Goal: Task Accomplishment & Management: Manage account settings

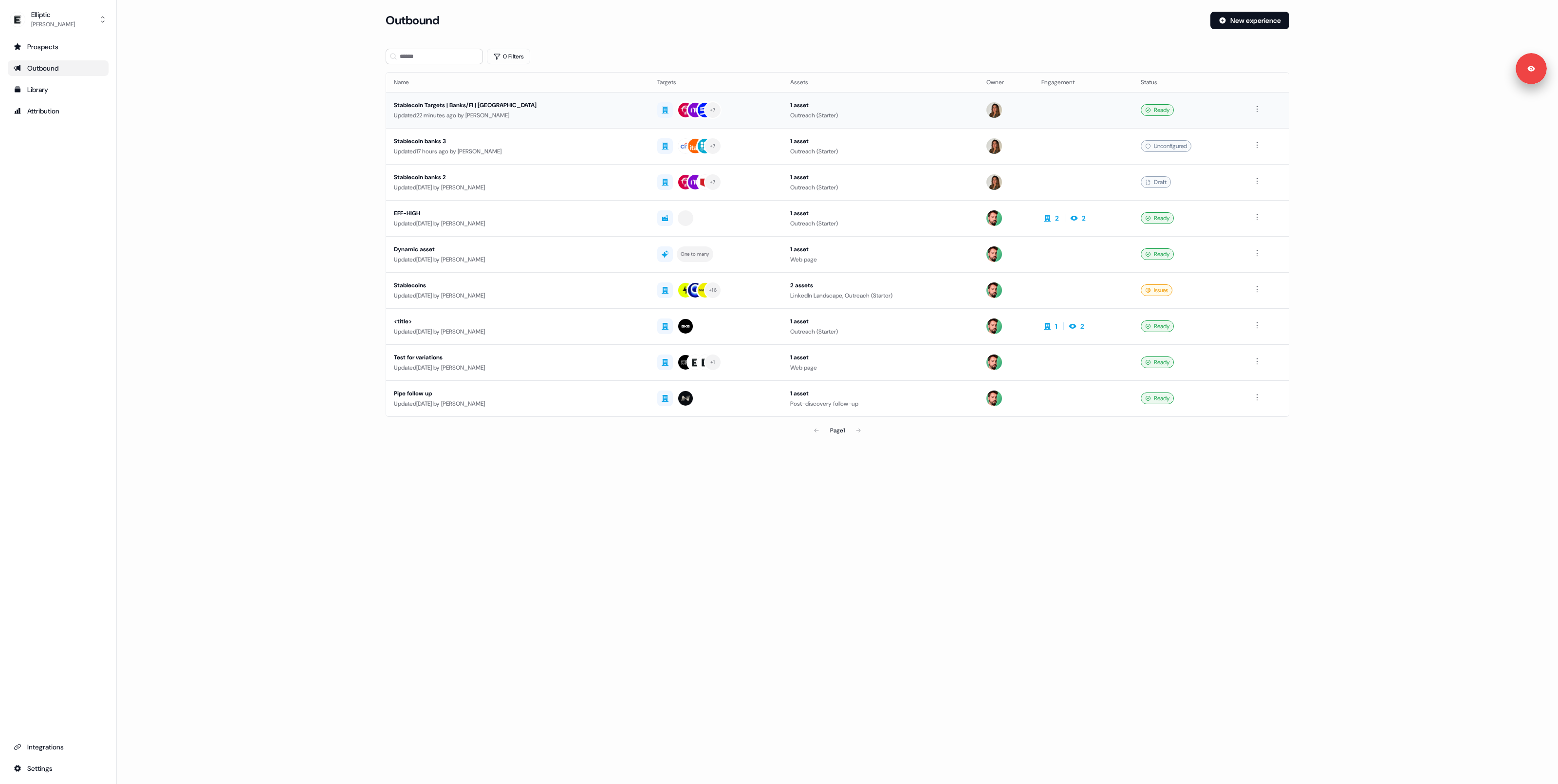
click at [519, 111] on div "Updated 22 minutes ago by [PERSON_NAME]" at bounding box center [517, 115] width 248 height 10
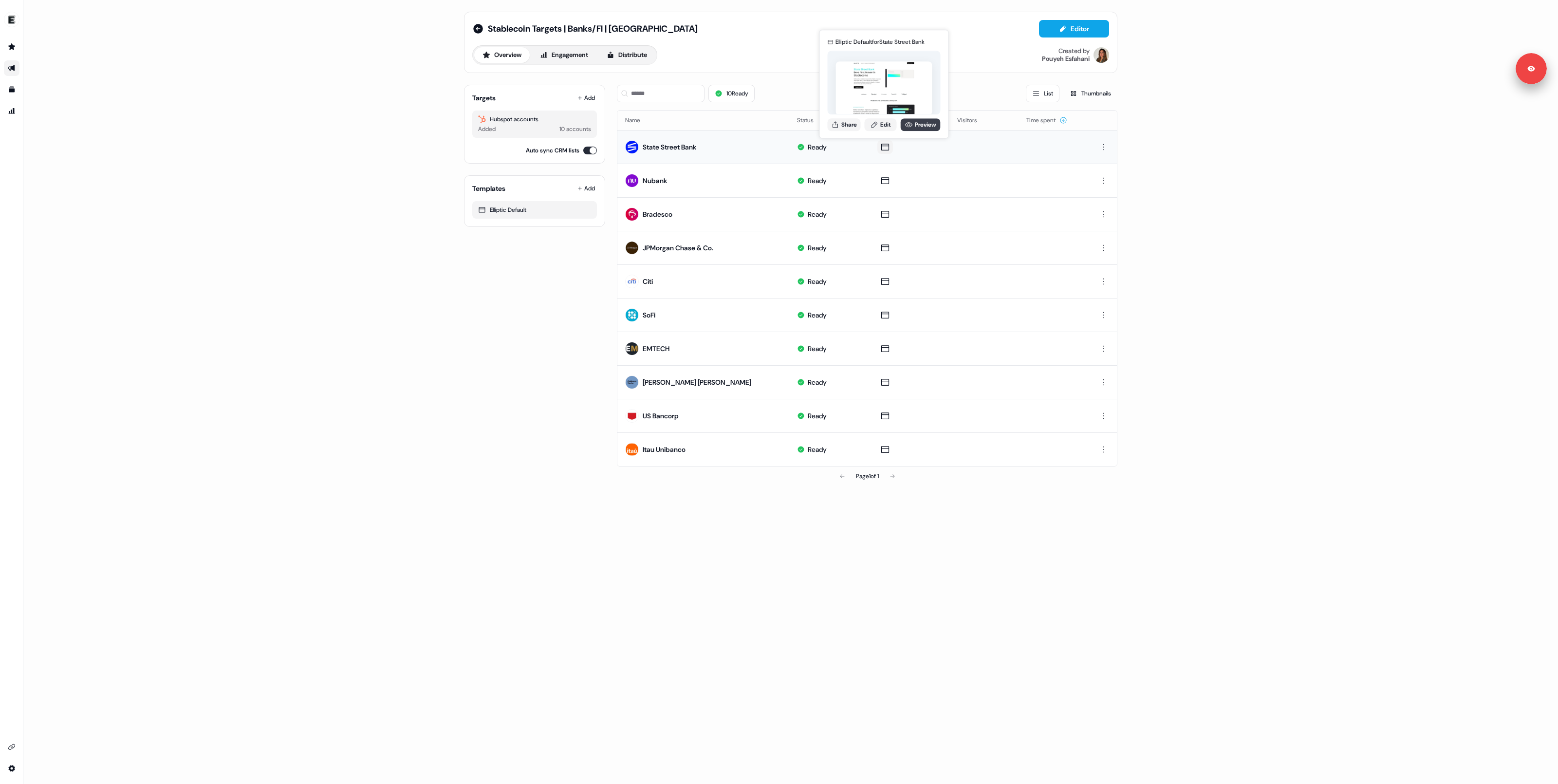
click at [894, 119] on link "Preview" at bounding box center [921, 125] width 40 height 13
click at [888, 128] on link "Edit" at bounding box center [881, 125] width 32 height 13
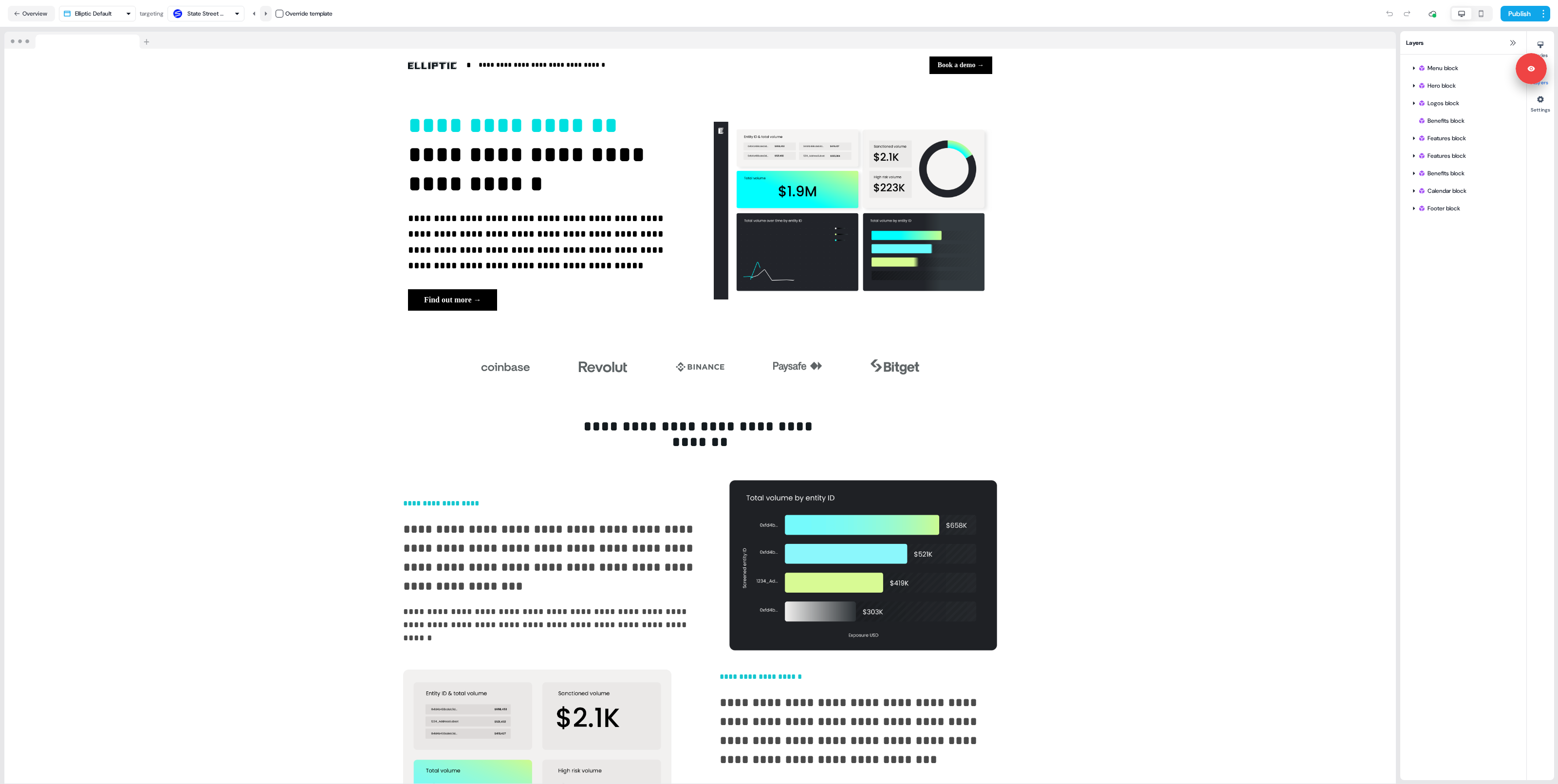
click at [266, 13] on icon at bounding box center [266, 14] width 6 height 6
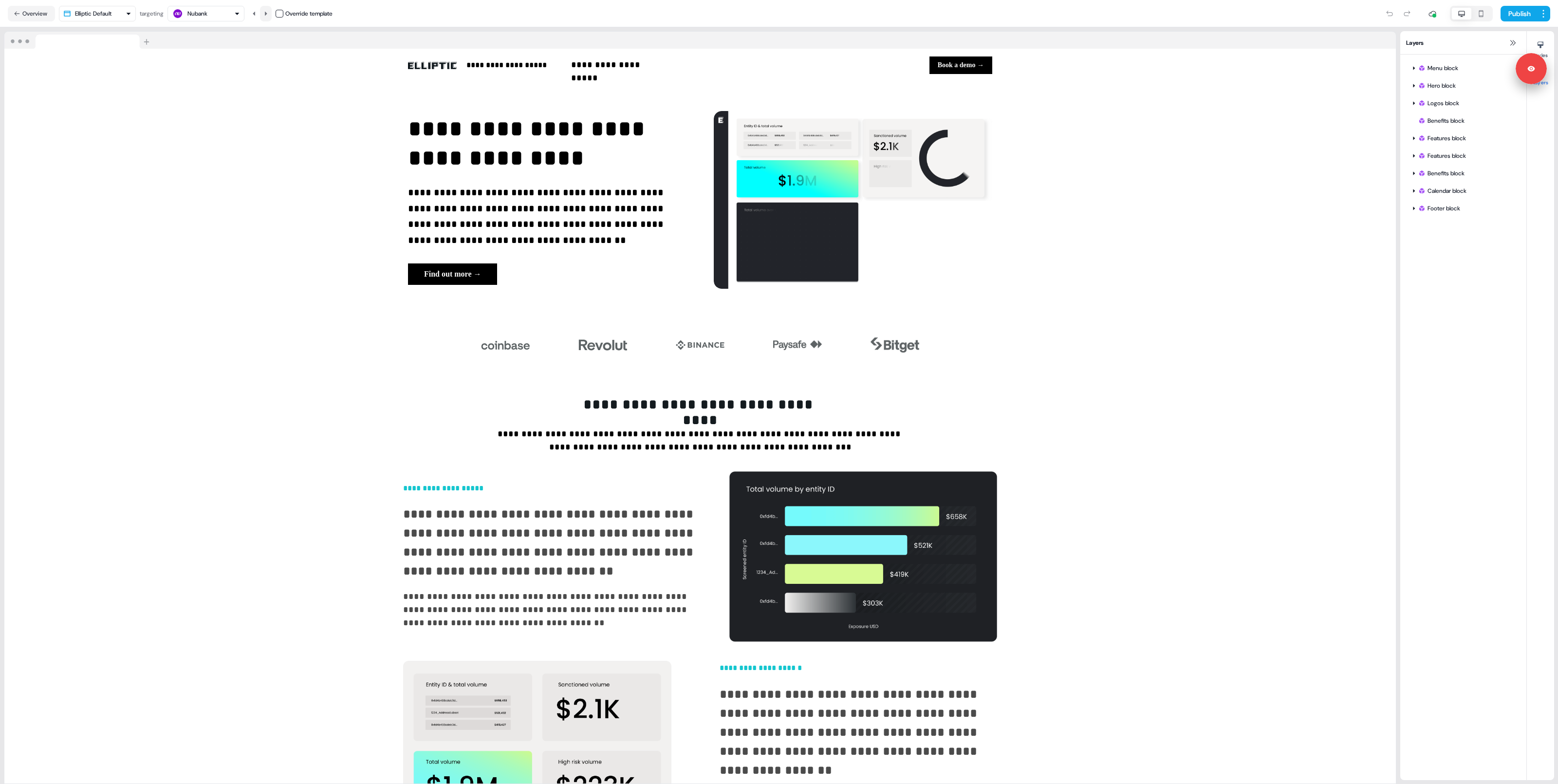
click at [266, 13] on icon at bounding box center [266, 14] width 6 height 6
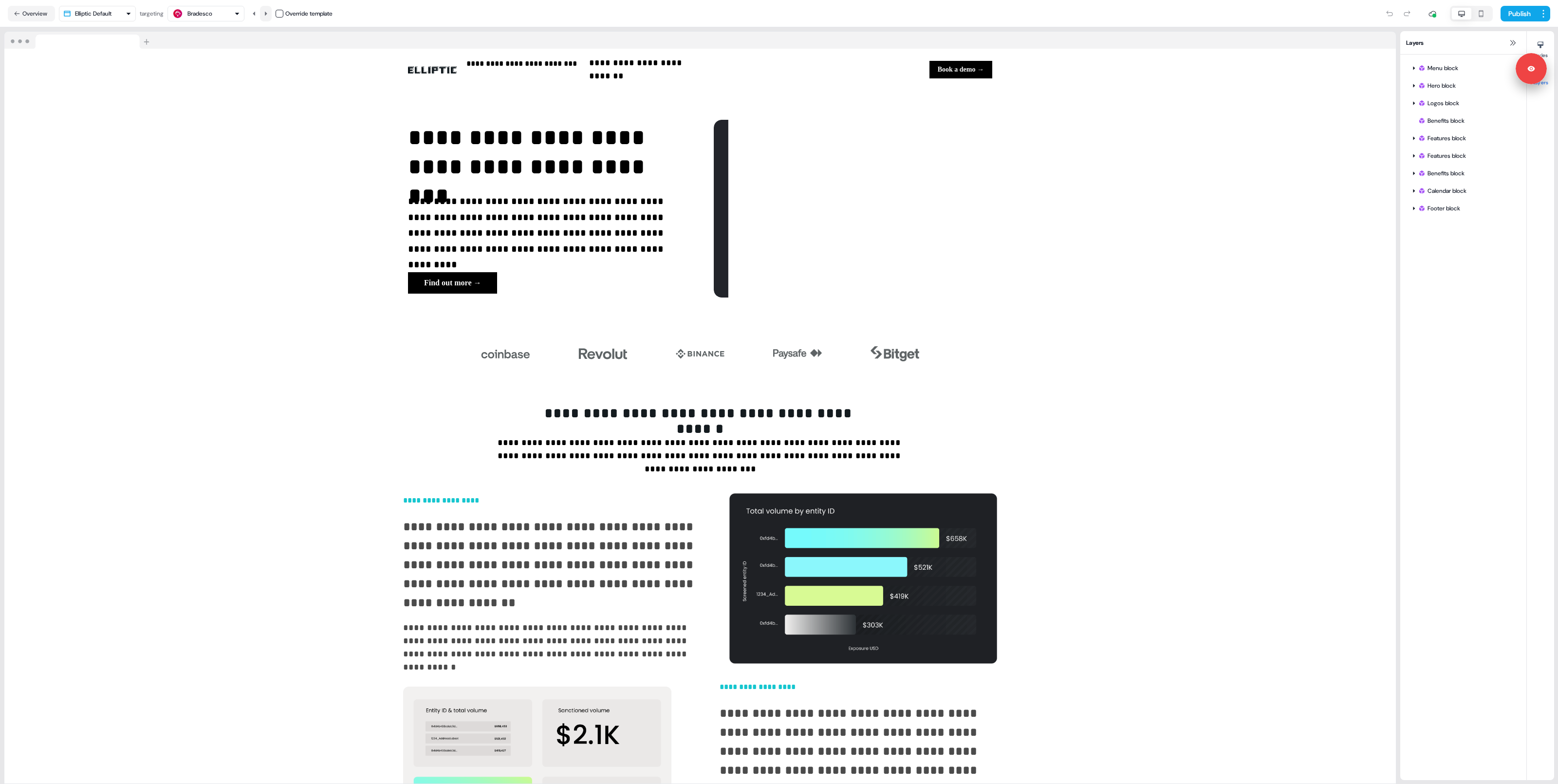
click at [266, 13] on icon at bounding box center [266, 14] width 6 height 6
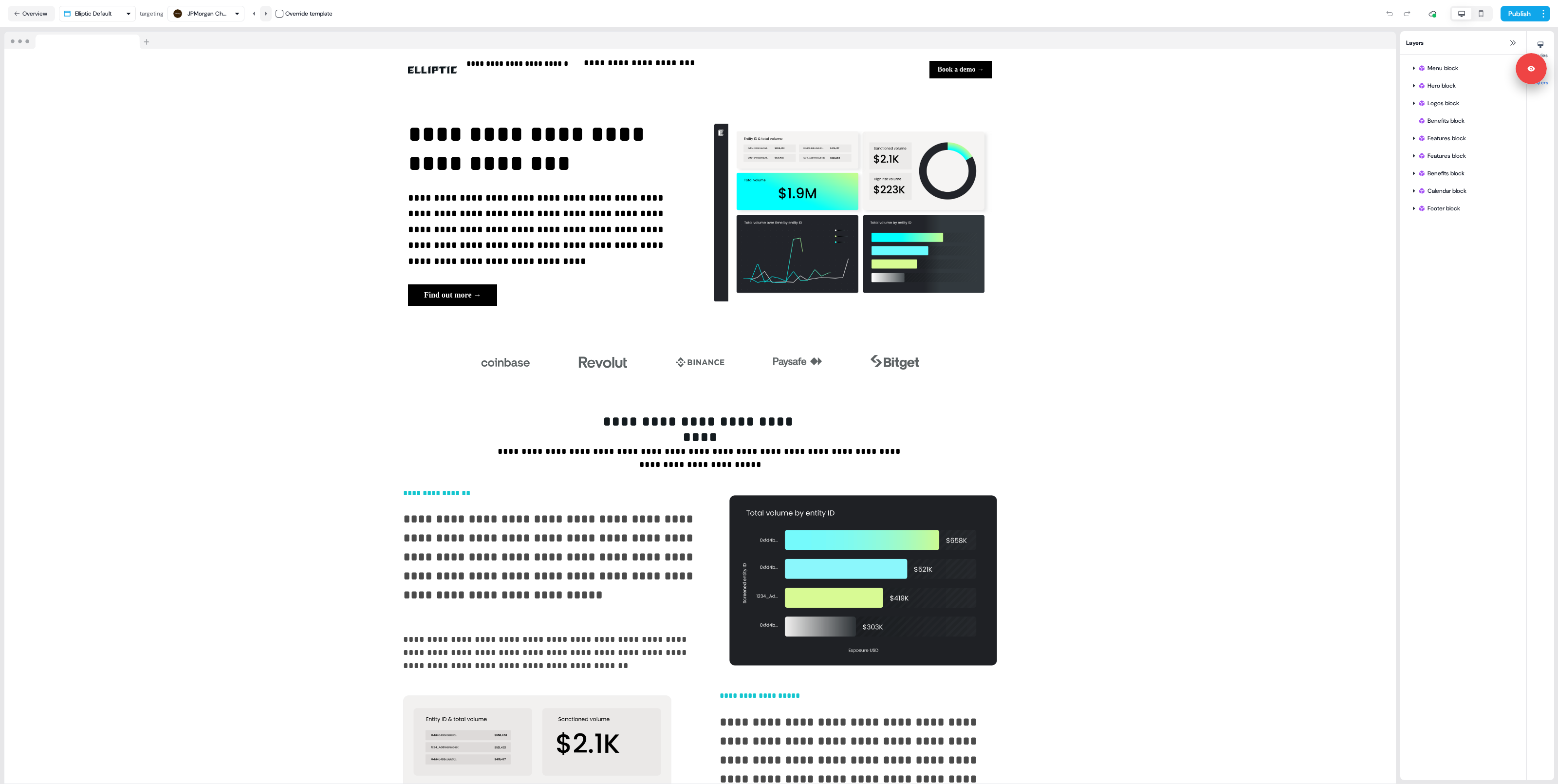
click at [266, 13] on icon at bounding box center [266, 14] width 6 height 6
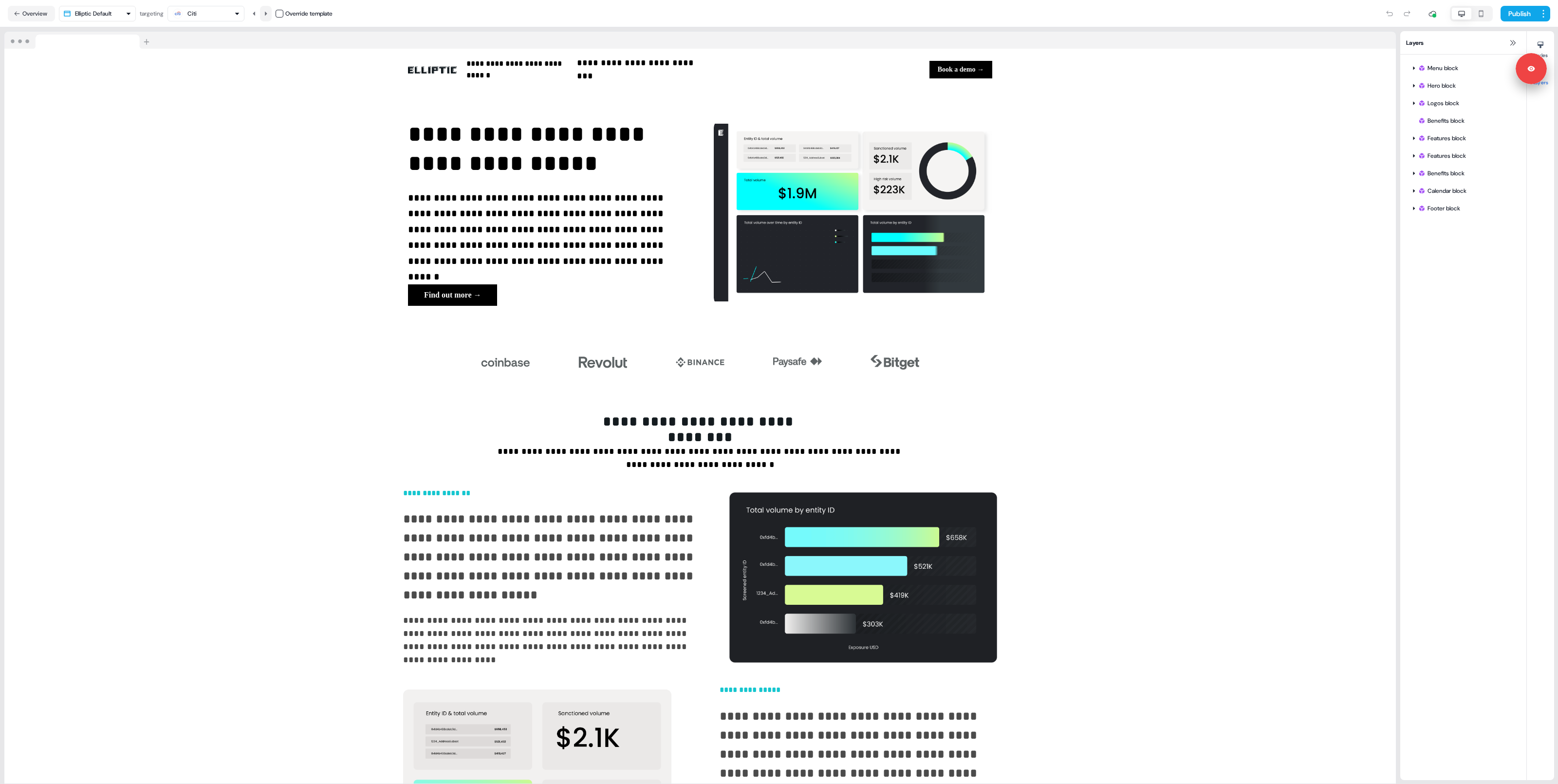
click at [266, 13] on icon at bounding box center [266, 14] width 6 height 6
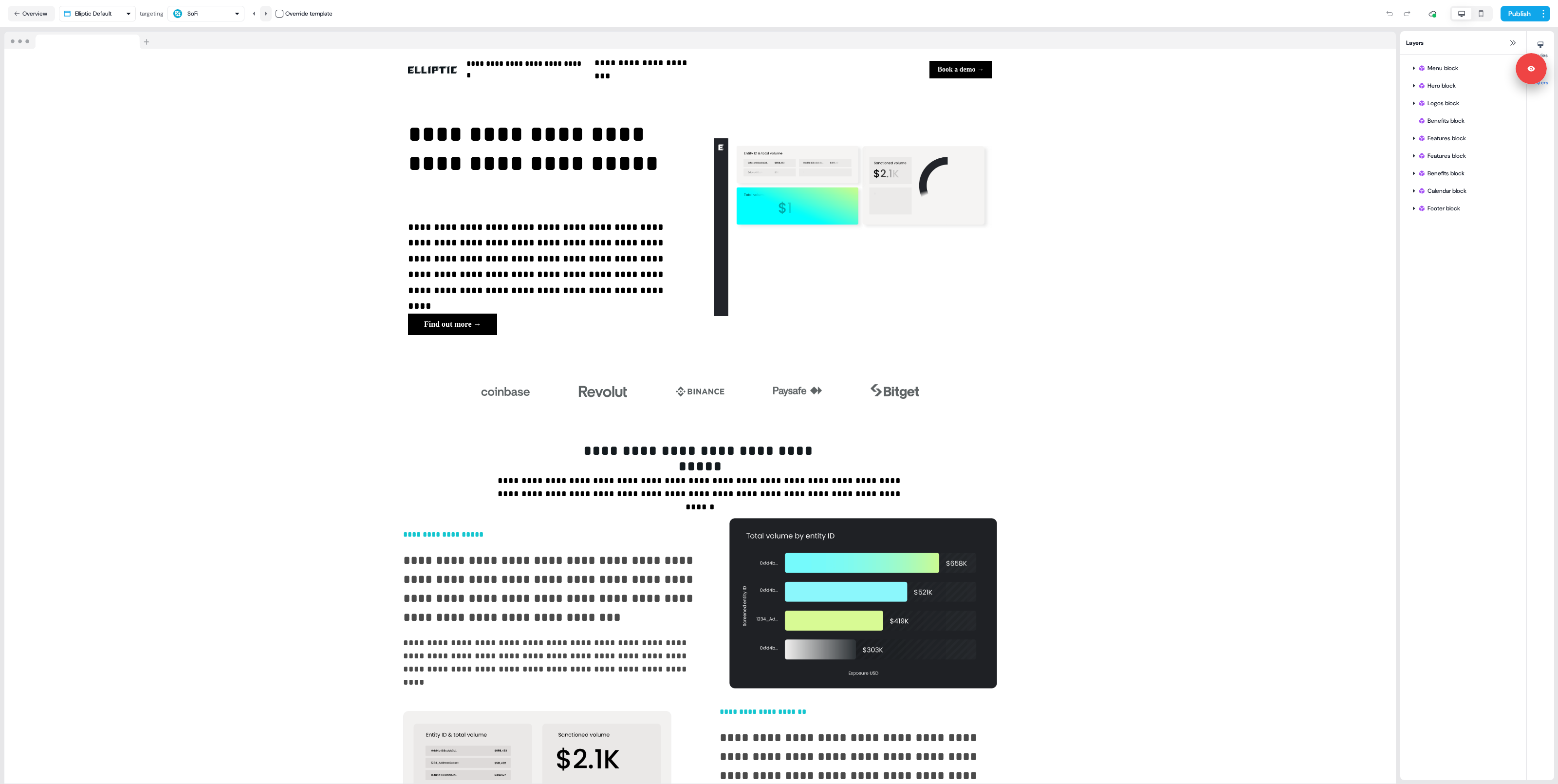
click at [266, 13] on icon at bounding box center [266, 14] width 6 height 6
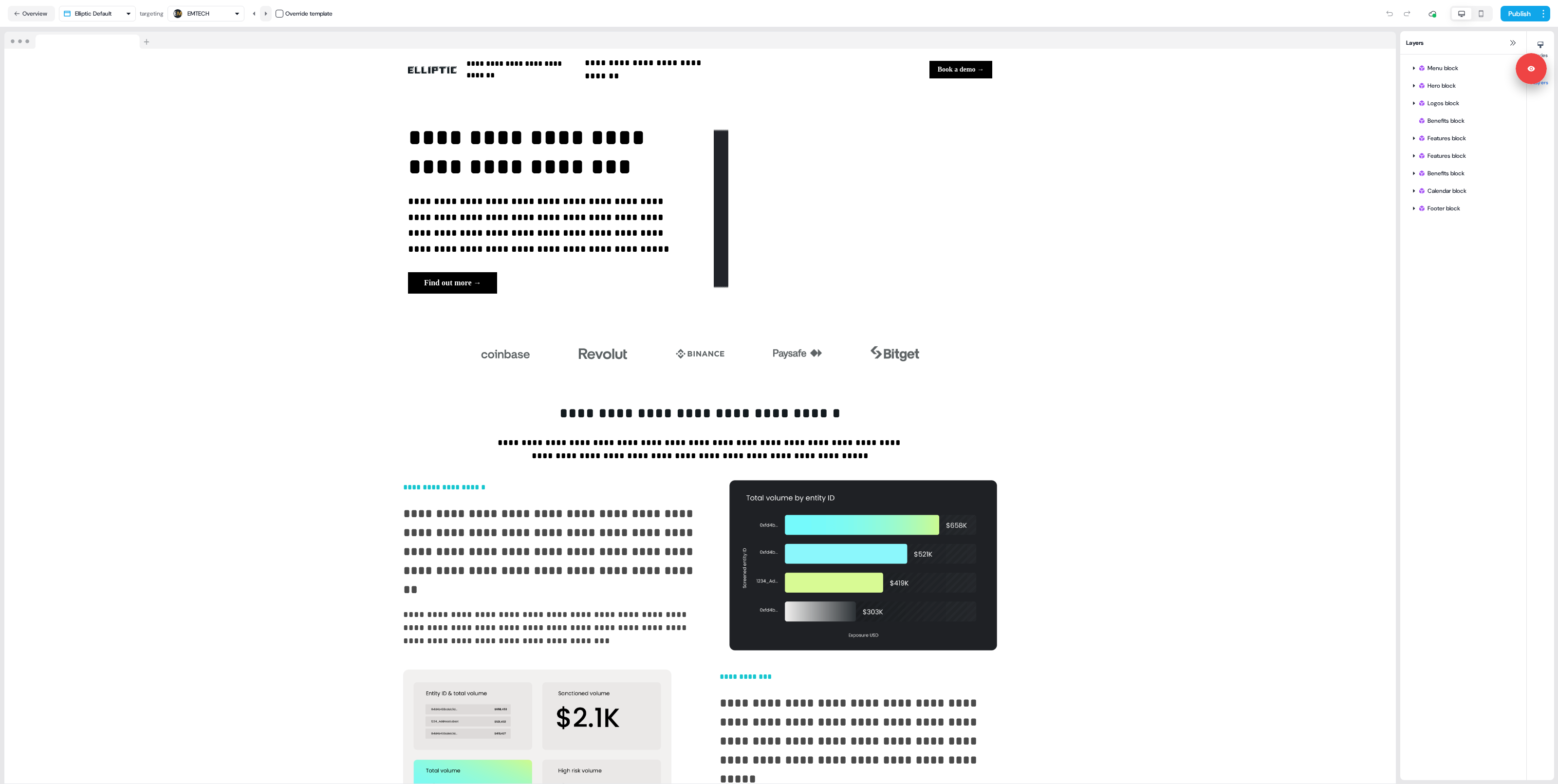
click at [266, 13] on icon at bounding box center [266, 14] width 6 height 6
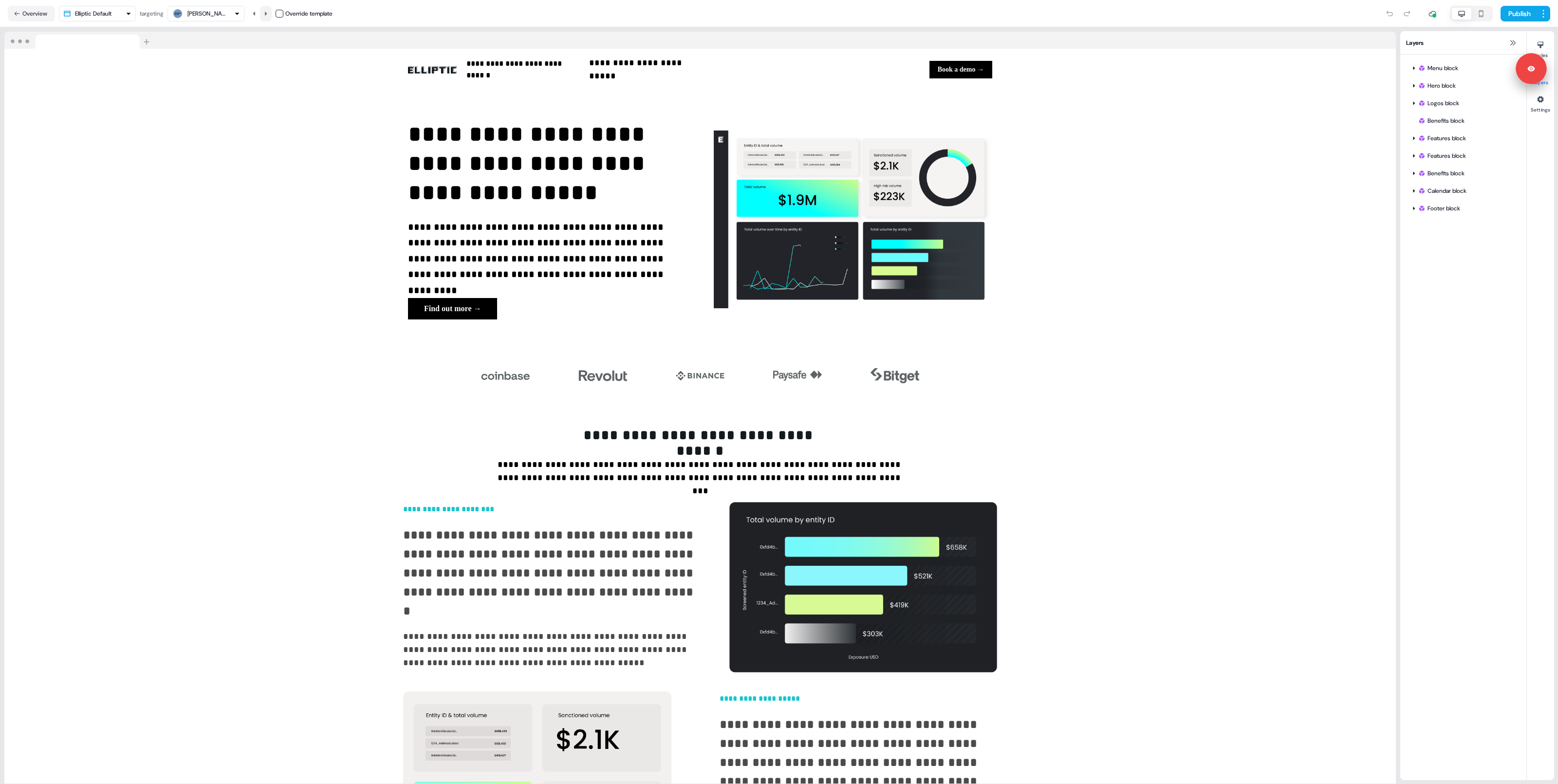
click at [266, 13] on icon at bounding box center [266, 14] width 6 height 6
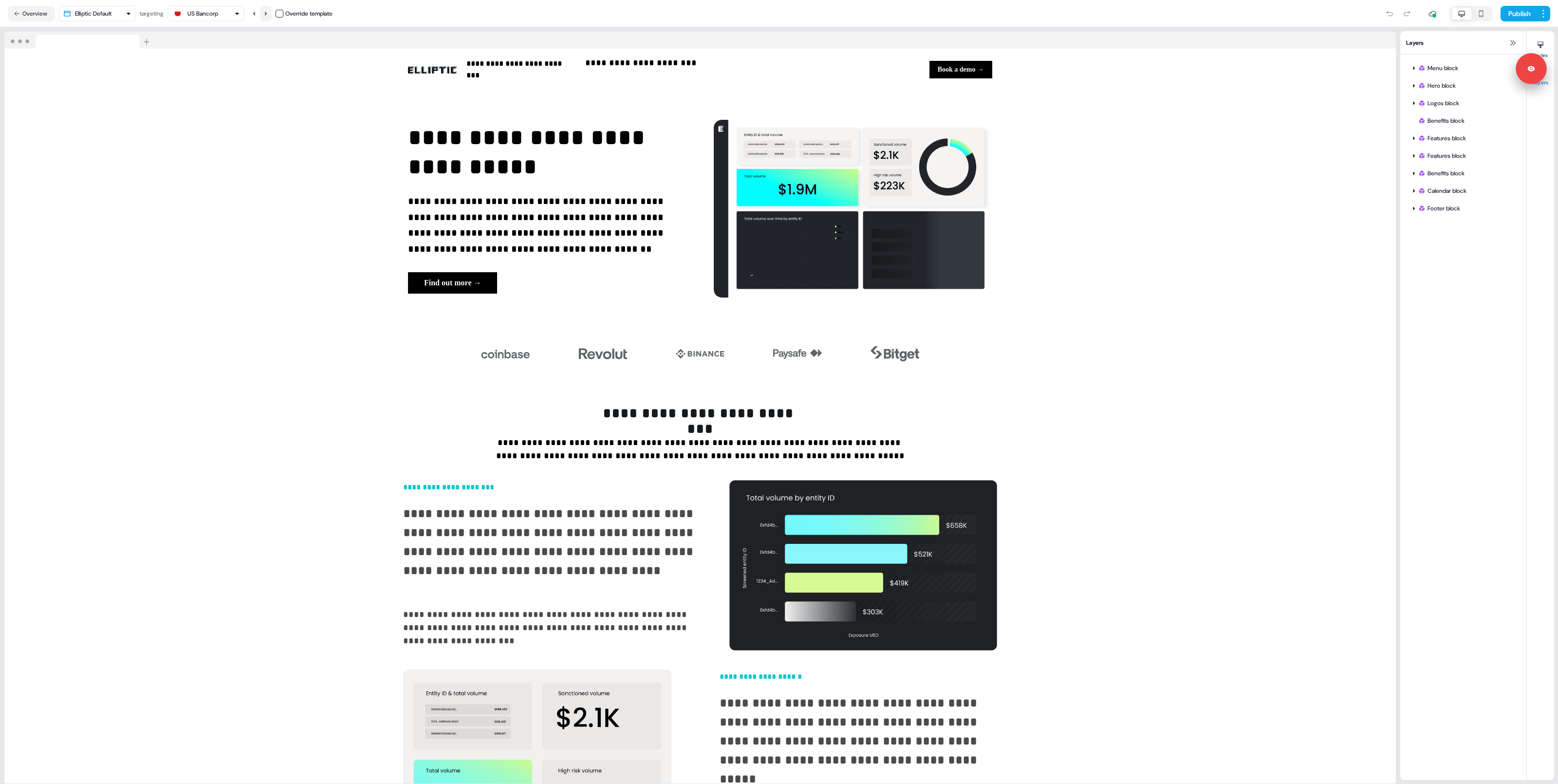
click at [266, 13] on icon at bounding box center [266, 14] width 6 height 6
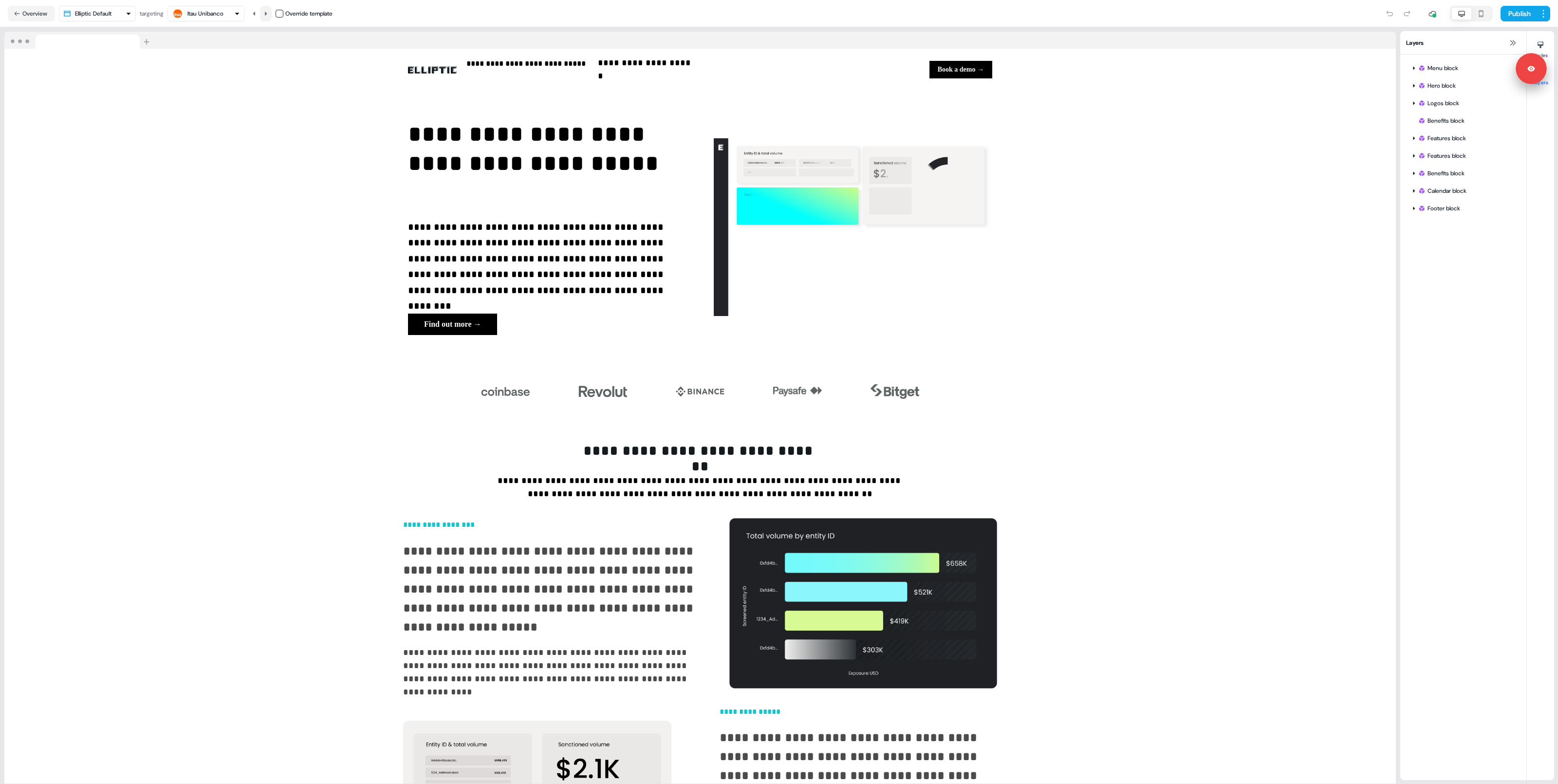
click at [266, 13] on icon at bounding box center [266, 14] width 6 height 6
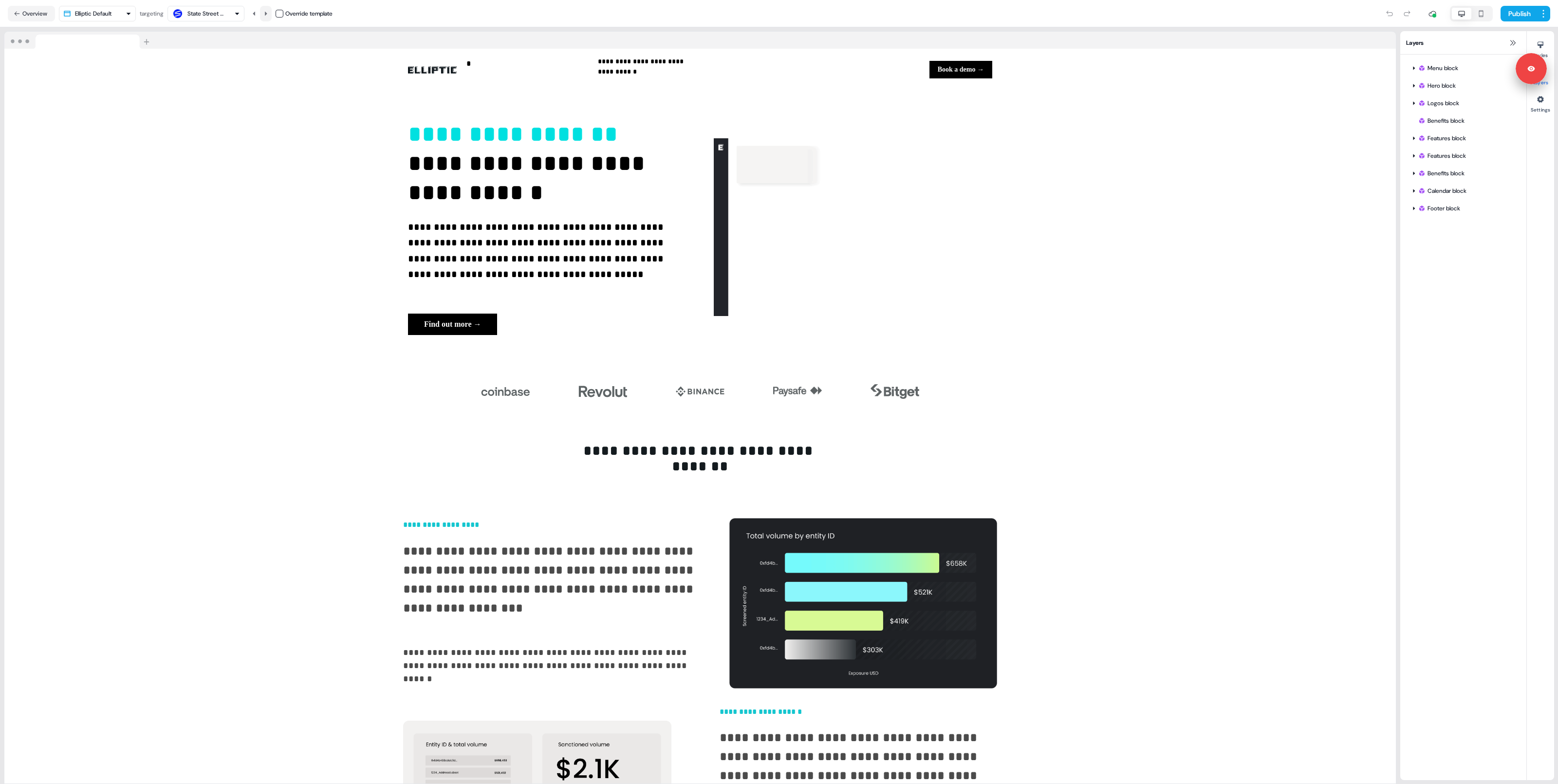
click at [266, 13] on icon at bounding box center [266, 14] width 6 height 6
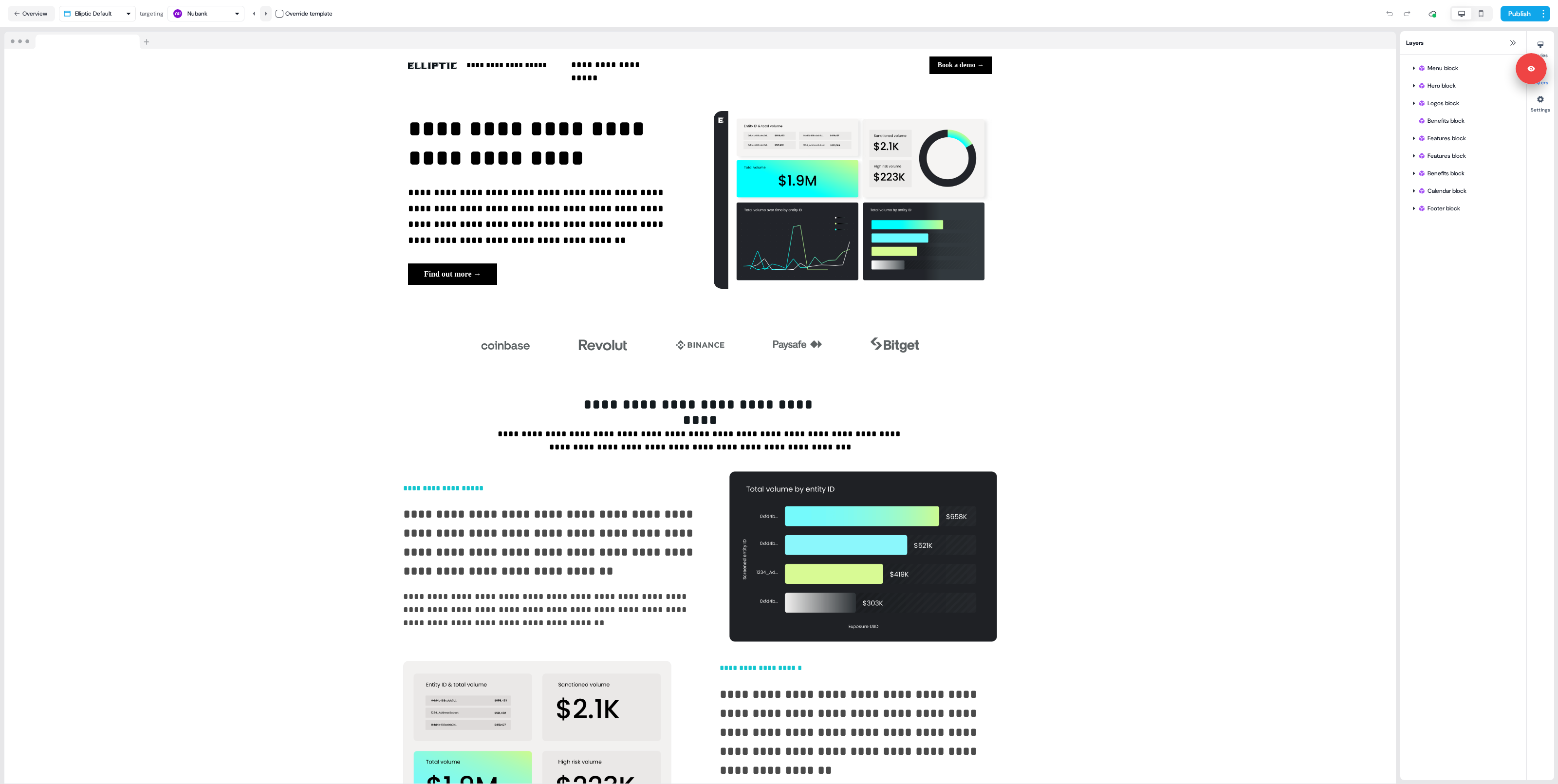
click at [266, 13] on icon at bounding box center [266, 14] width 6 height 6
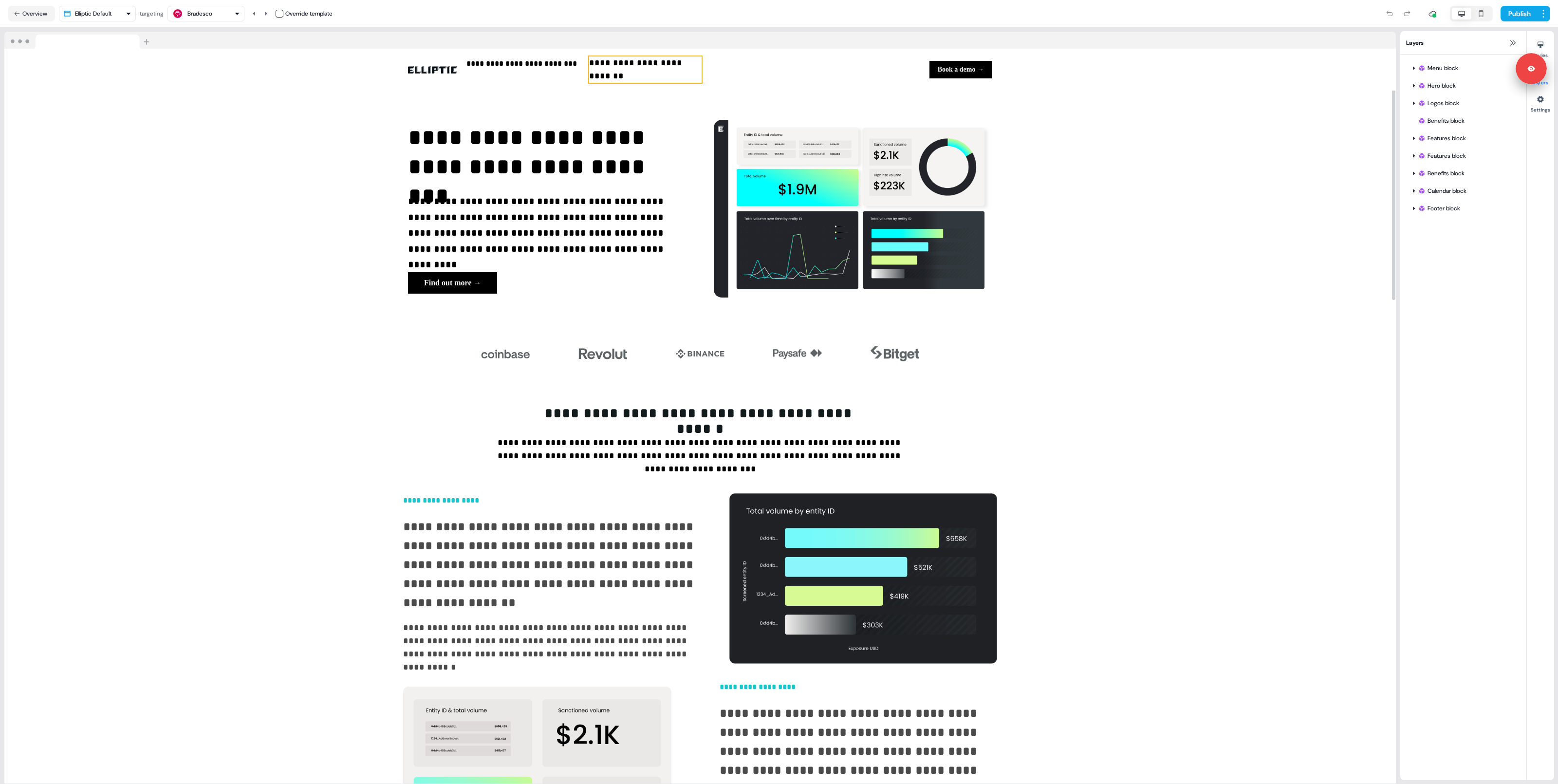
click at [589, 71] on p "**********" at bounding box center [645, 70] width 113 height 27
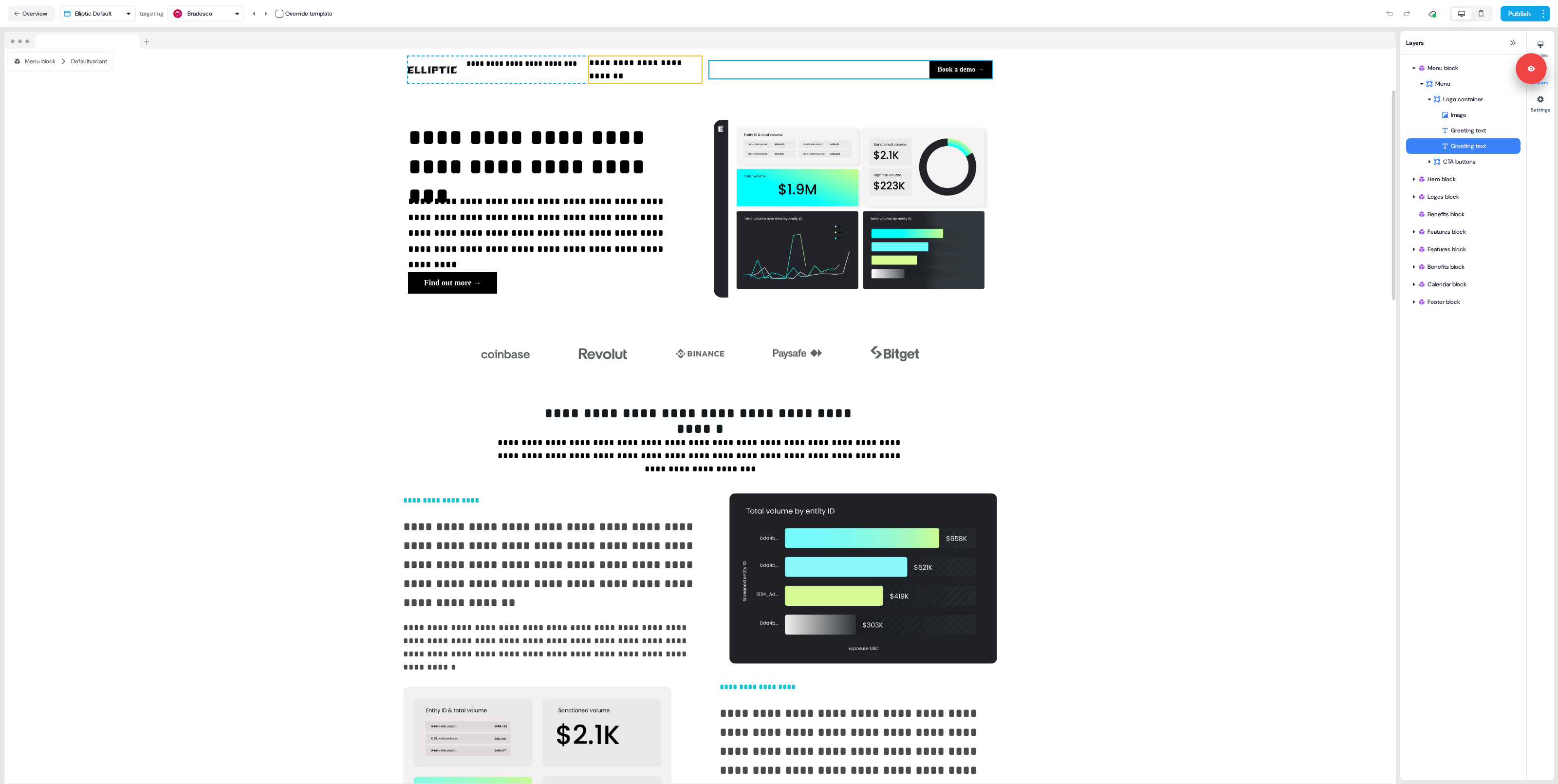
click at [733, 75] on div "Book a demo → To pick up a draggable item, press the space bar. While dragging,…" at bounding box center [850, 70] width 283 height 18
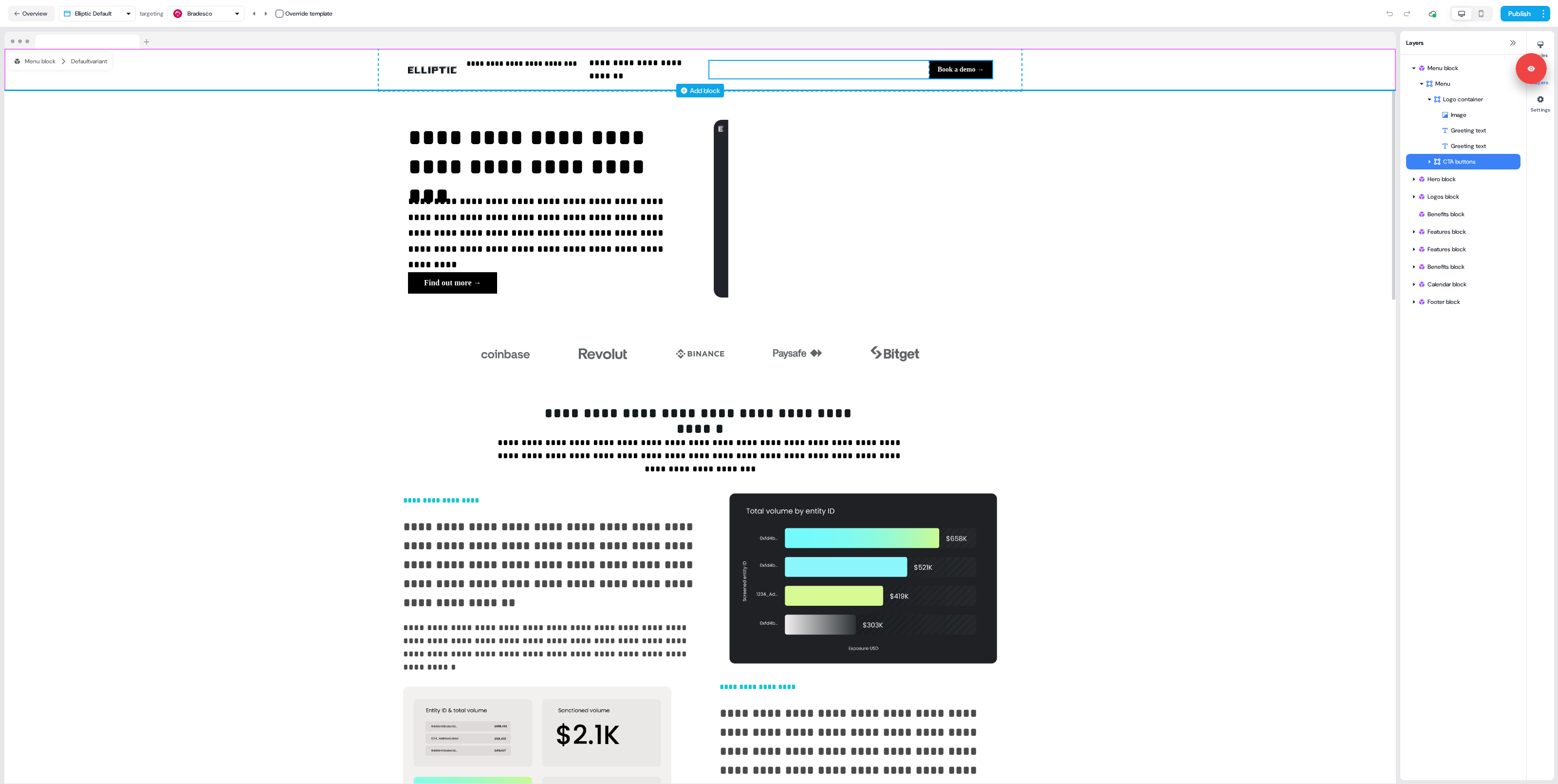
click at [732, 87] on div "Add block" at bounding box center [700, 90] width 1391 height 10
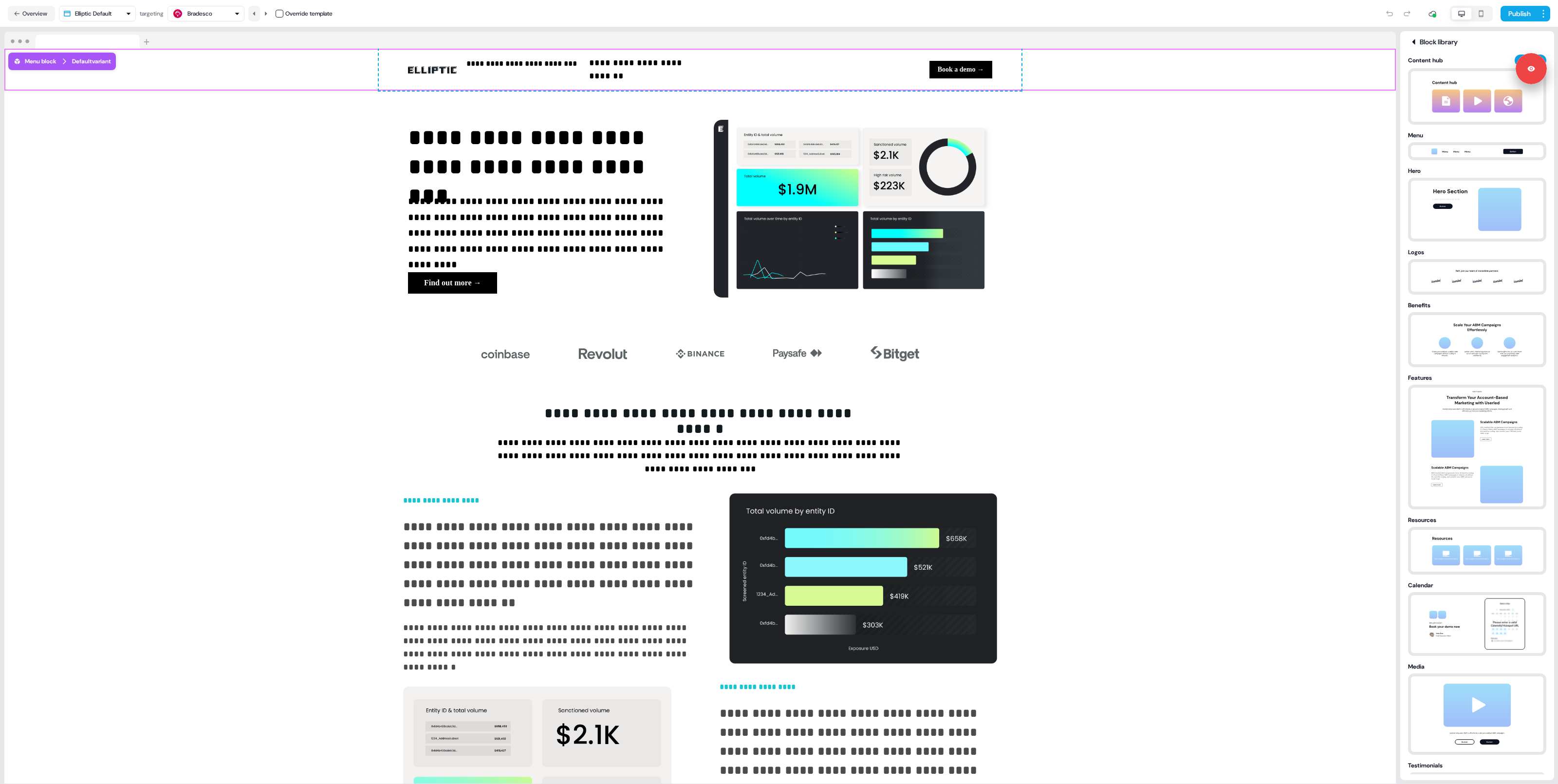
click at [256, 11] on icon at bounding box center [254, 14] width 6 height 6
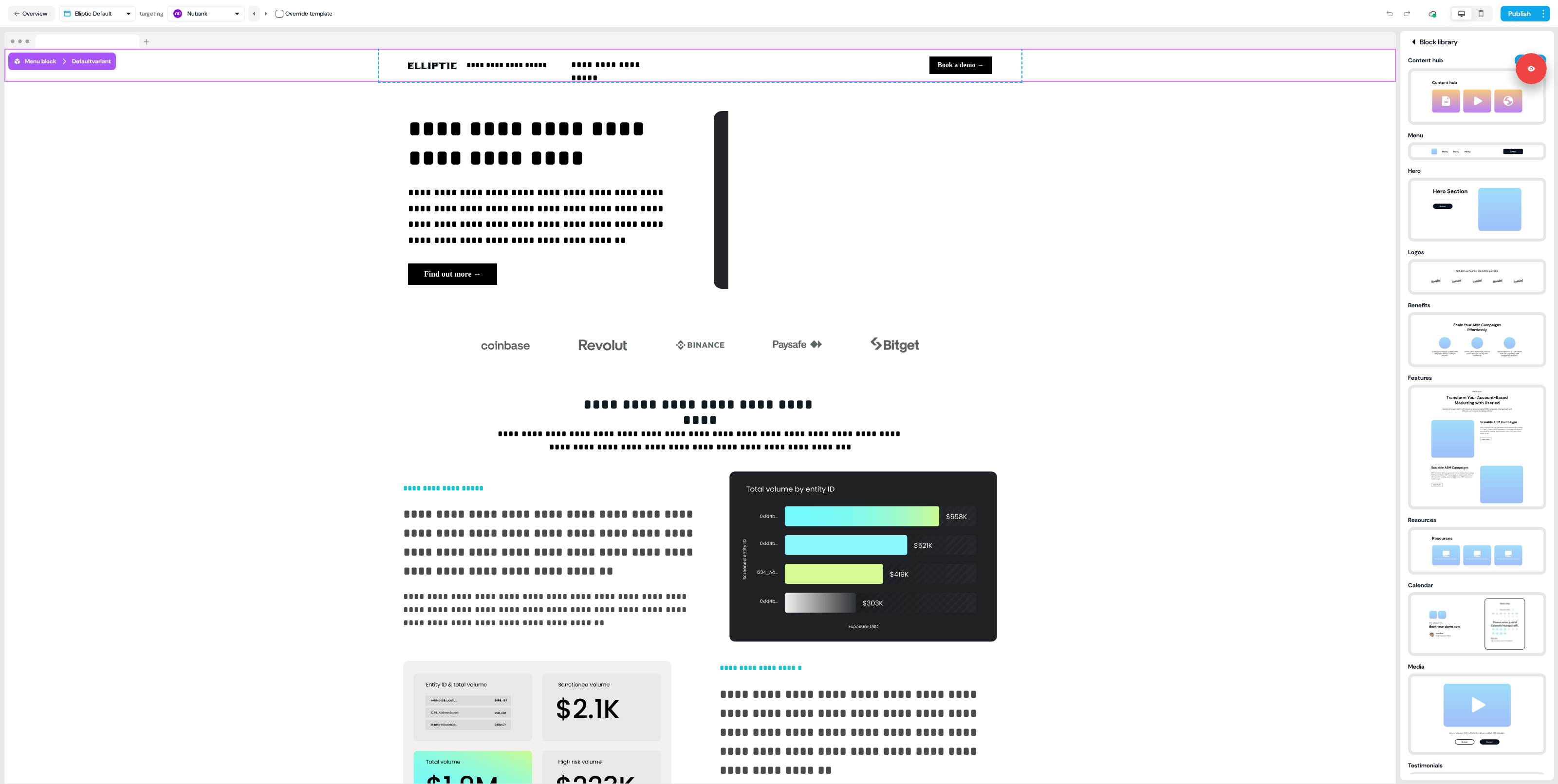
click at [256, 11] on icon at bounding box center [254, 14] width 6 height 6
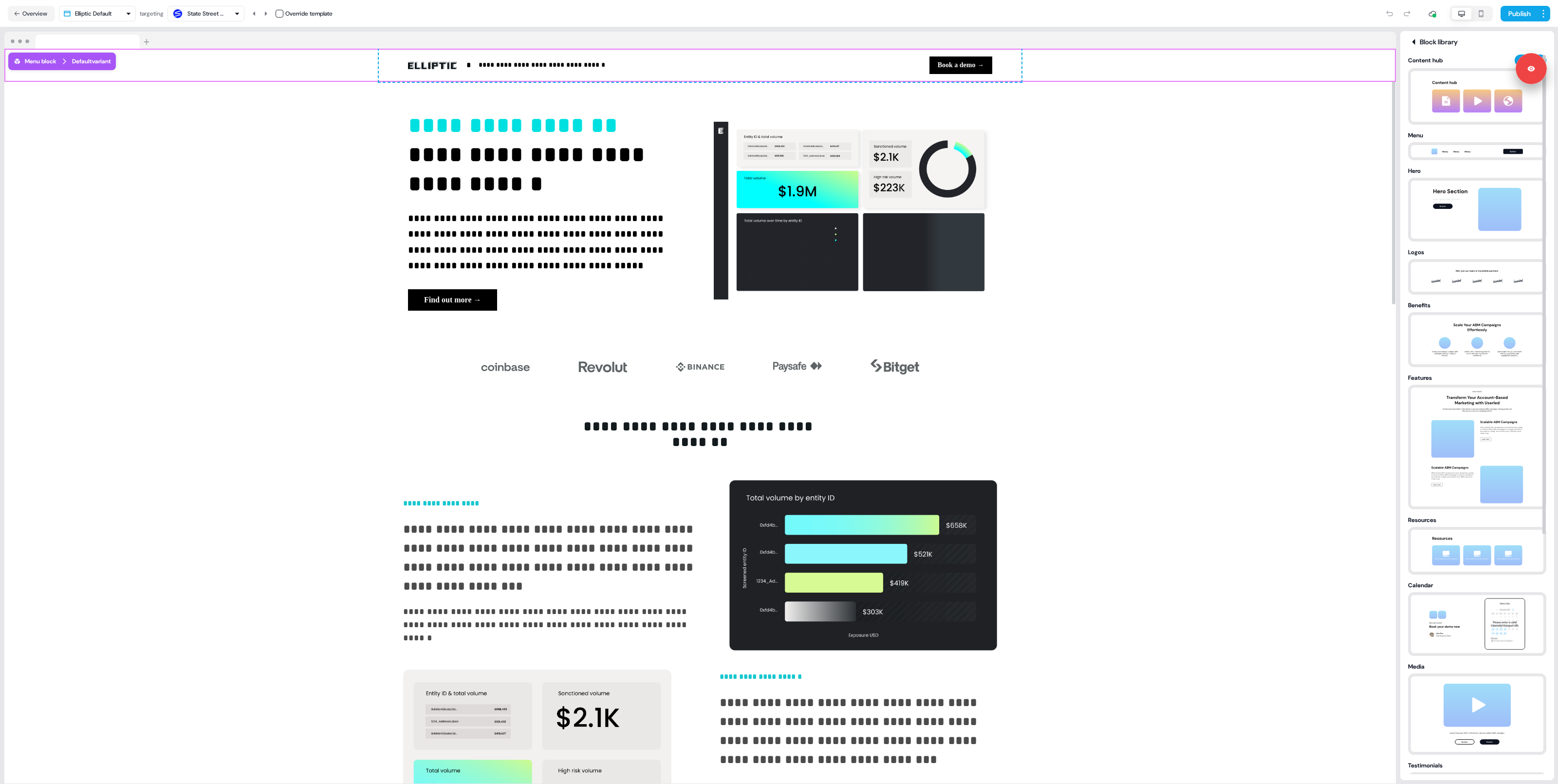
click at [894, 46] on div "Block library" at bounding box center [1477, 41] width 139 height 10
click at [894, 44] on div "Block library" at bounding box center [1477, 41] width 139 height 10
click at [894, 111] on div "**********" at bounding box center [700, 211] width 1391 height 258
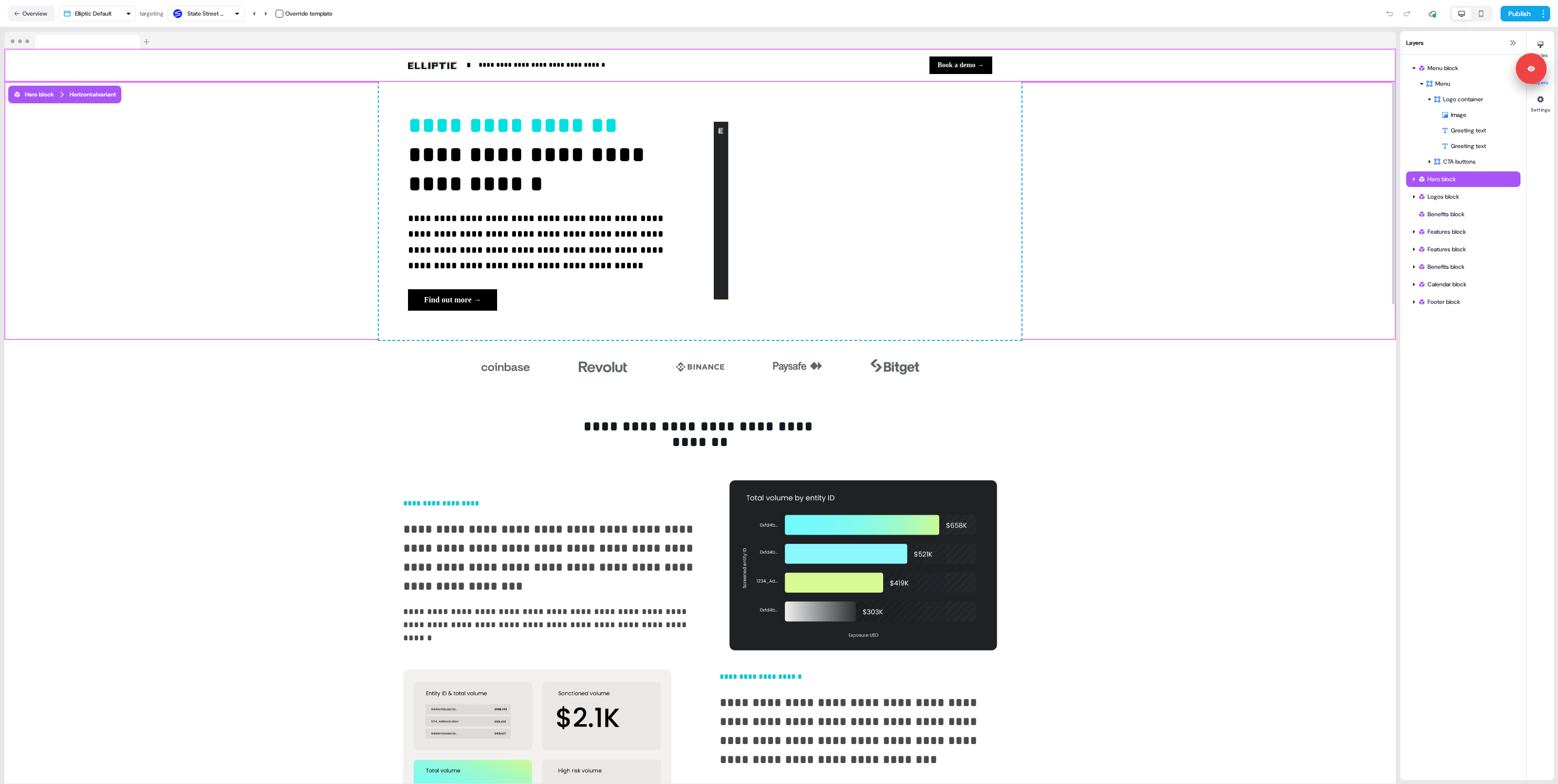
click at [894, 67] on div "**********" at bounding box center [700, 65] width 1391 height 33
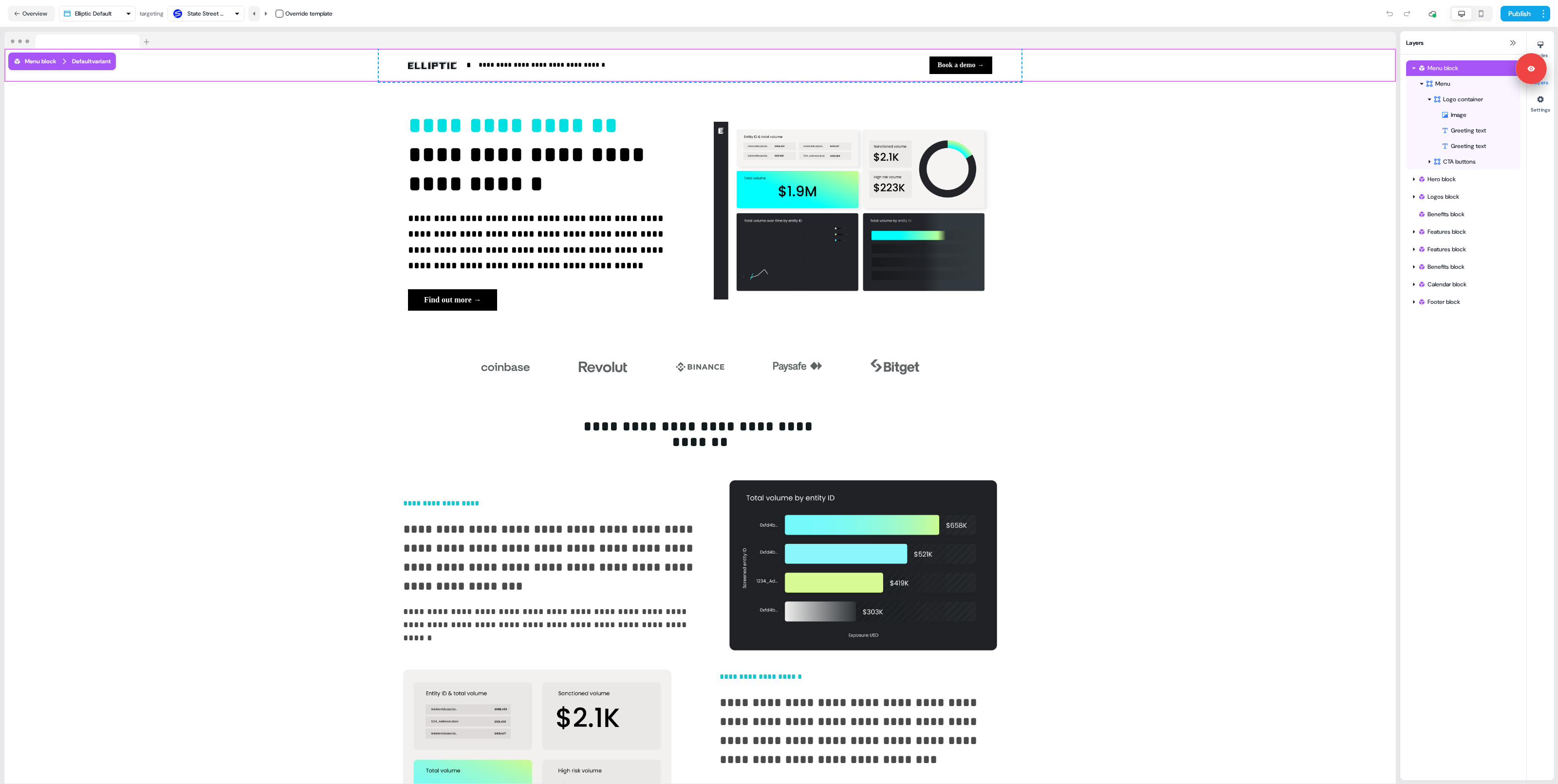
click at [255, 12] on icon at bounding box center [254, 13] width 2 height 4
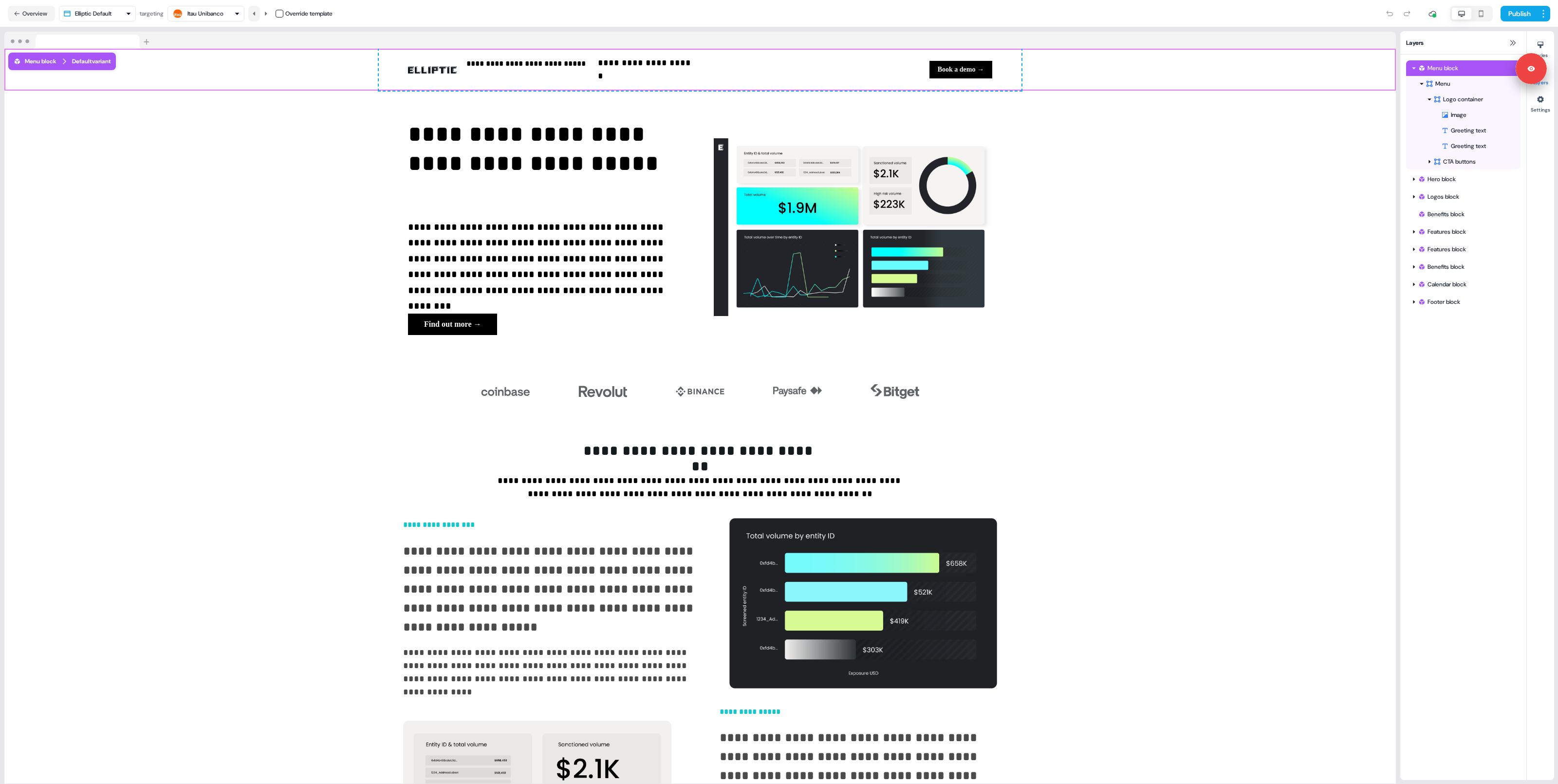
click at [255, 12] on icon at bounding box center [254, 13] width 2 height 4
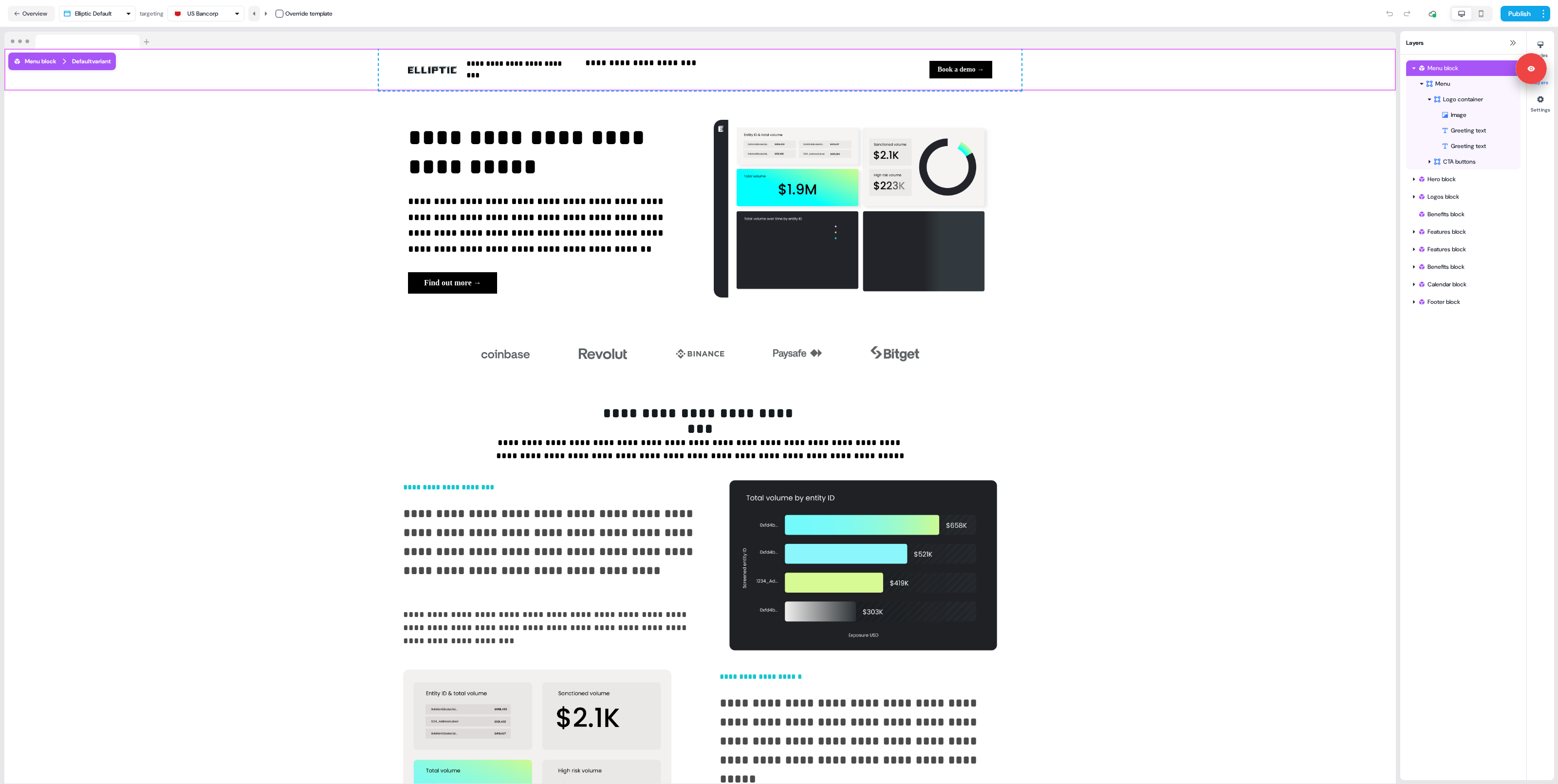
click at [255, 12] on icon at bounding box center [254, 13] width 2 height 4
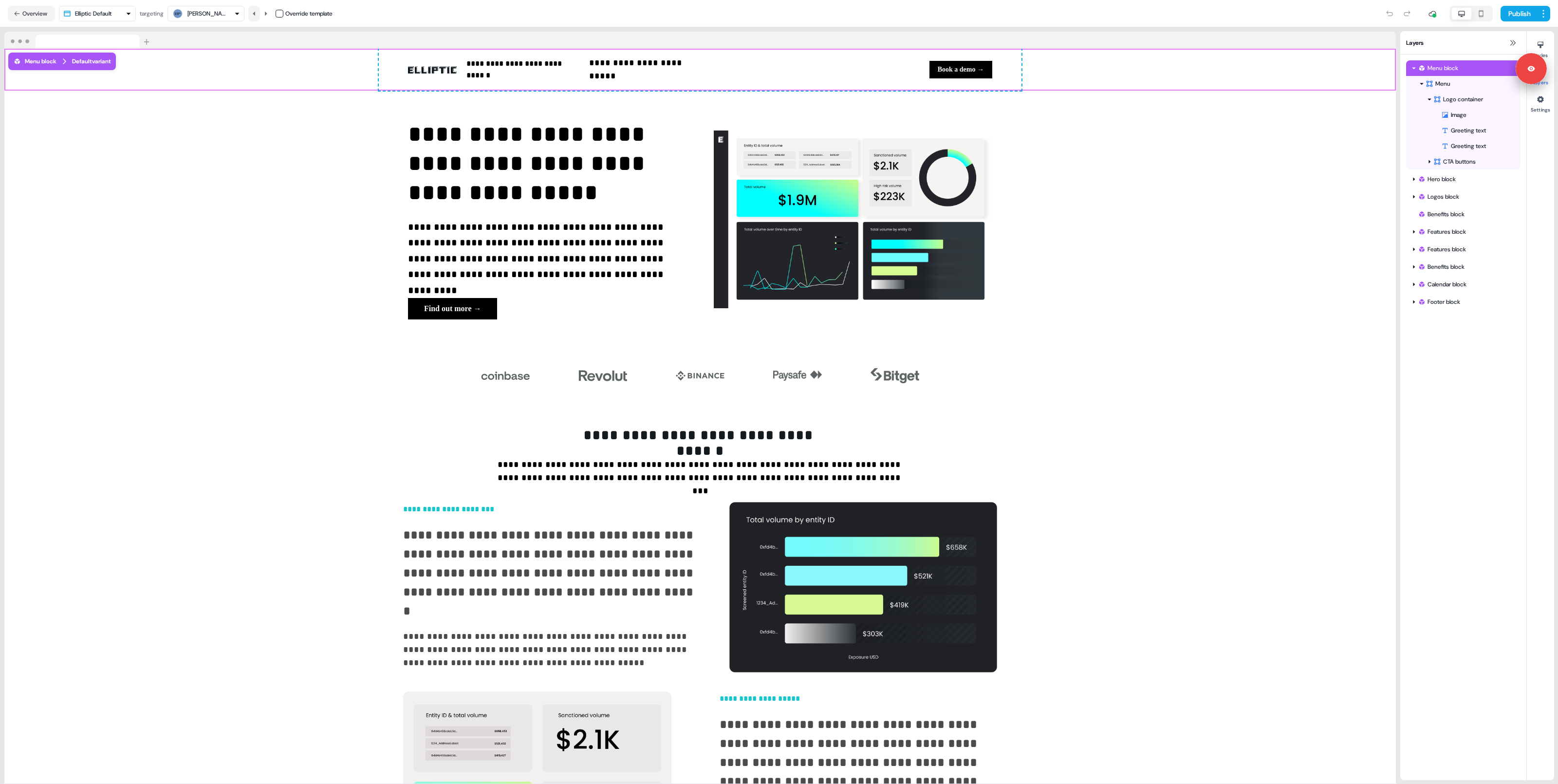
click at [255, 12] on icon at bounding box center [254, 13] width 2 height 4
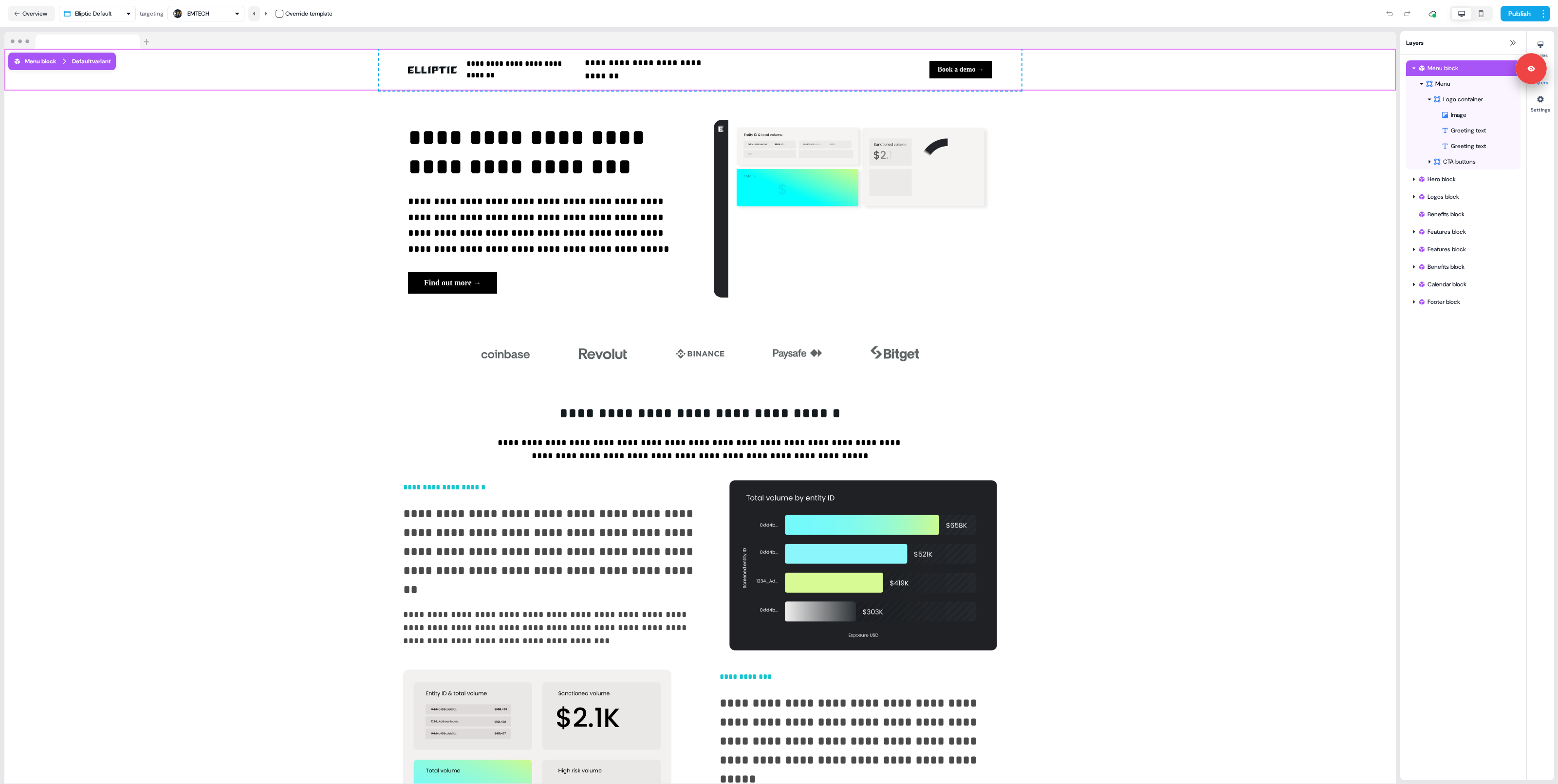
click at [255, 12] on icon at bounding box center [254, 13] width 2 height 4
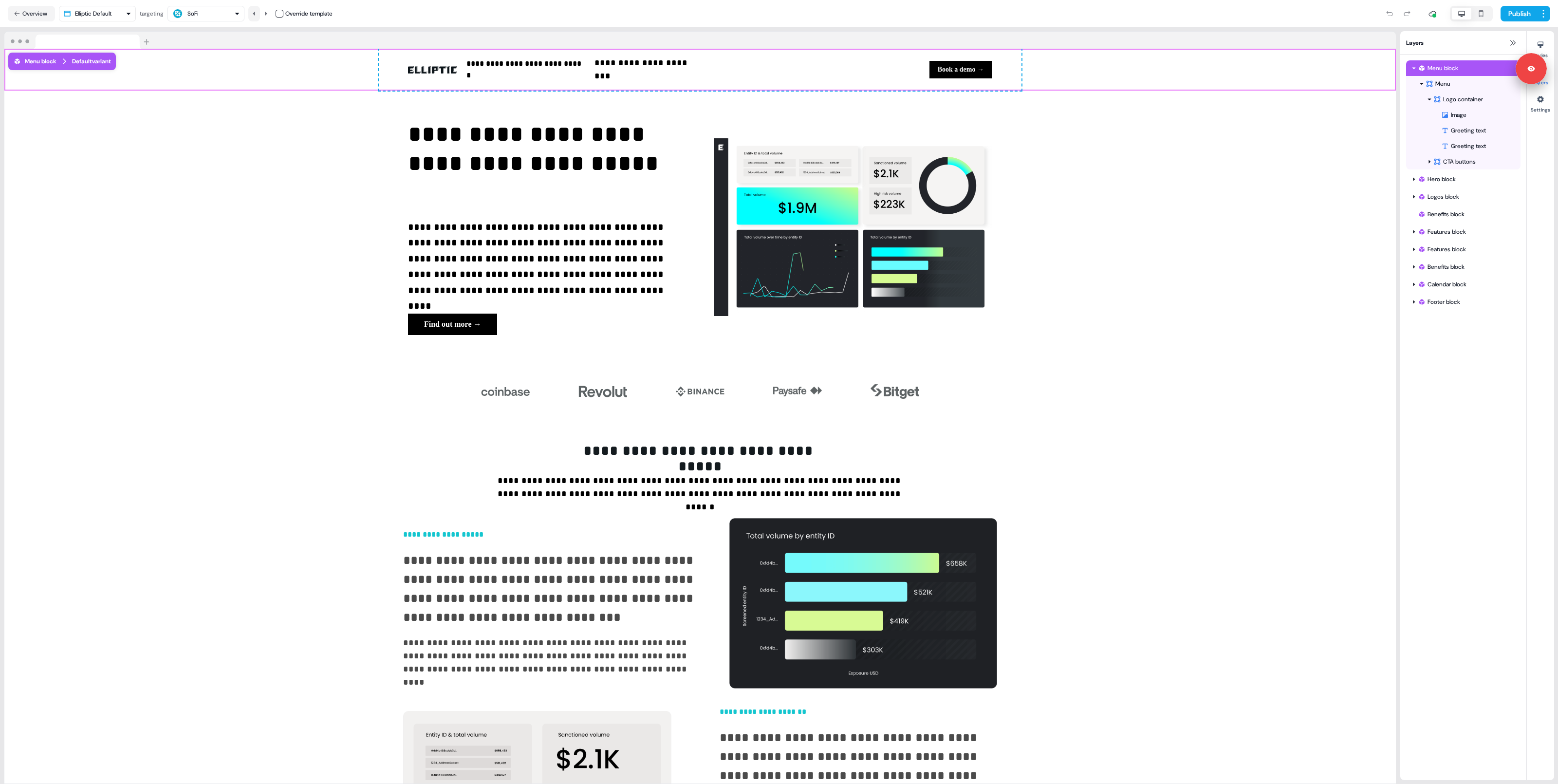
click at [255, 12] on icon at bounding box center [254, 13] width 2 height 4
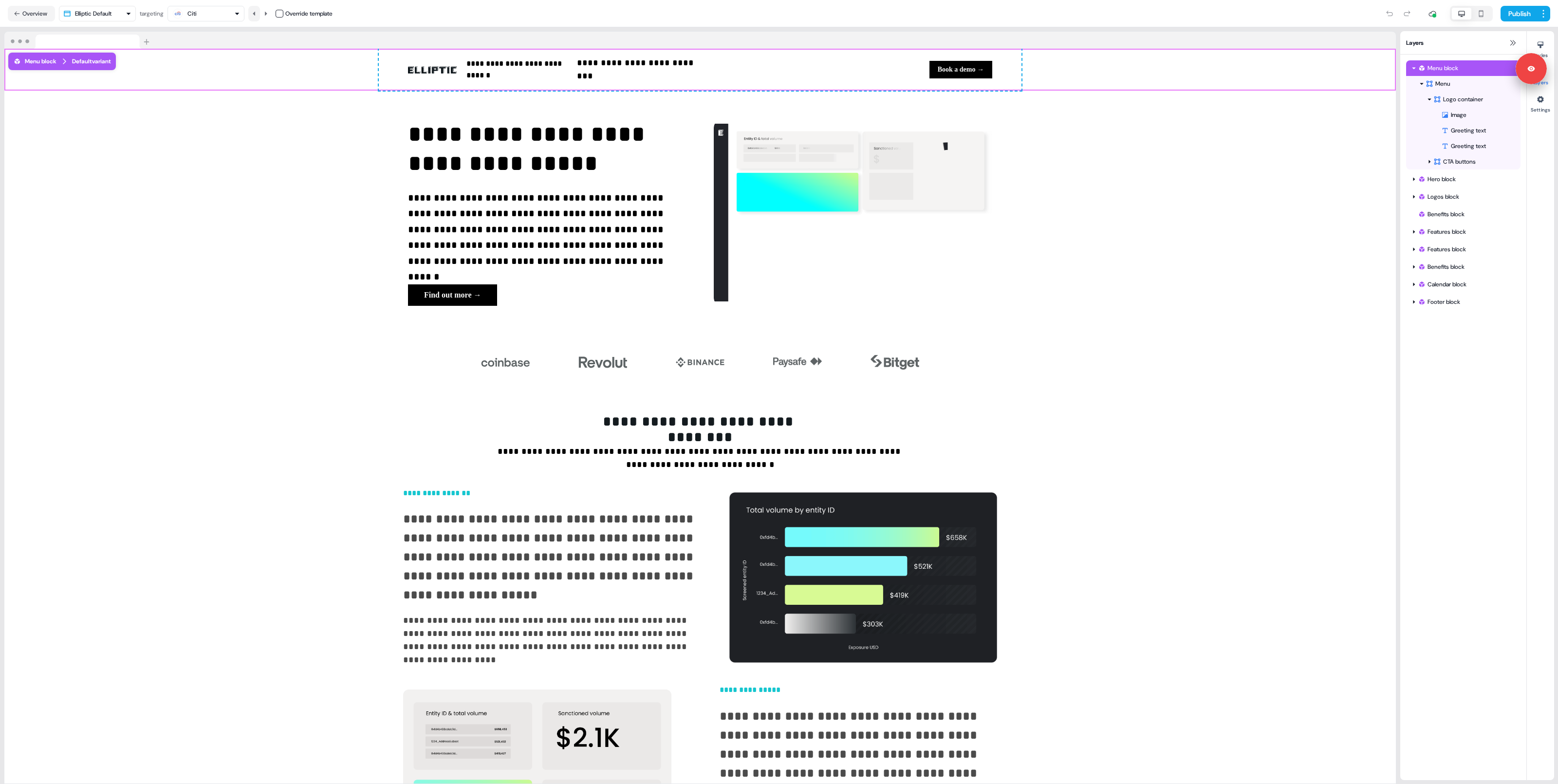
click at [255, 12] on icon at bounding box center [254, 13] width 2 height 4
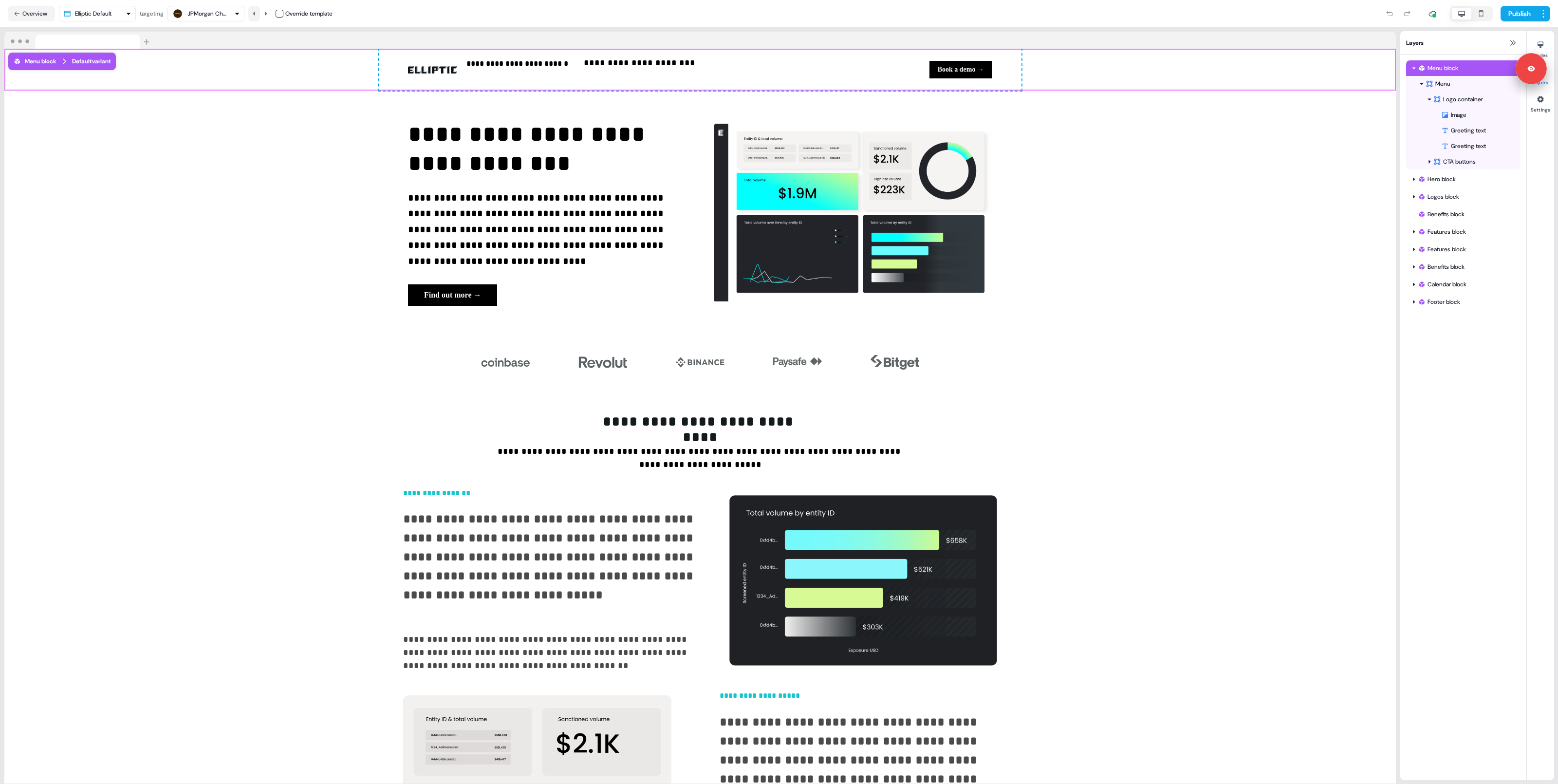
click at [255, 12] on icon at bounding box center [254, 13] width 2 height 4
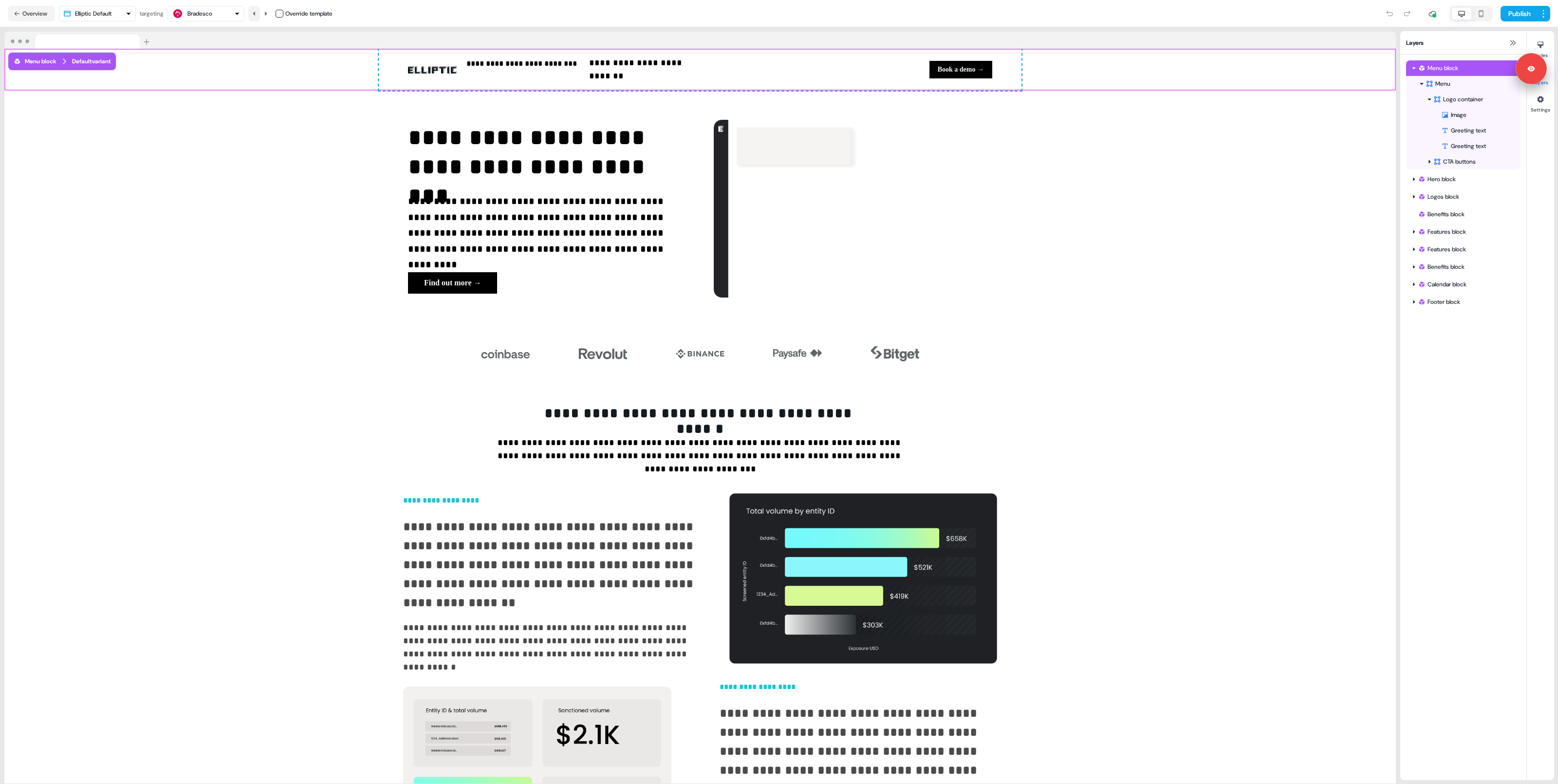
click at [255, 12] on icon at bounding box center [254, 13] width 2 height 4
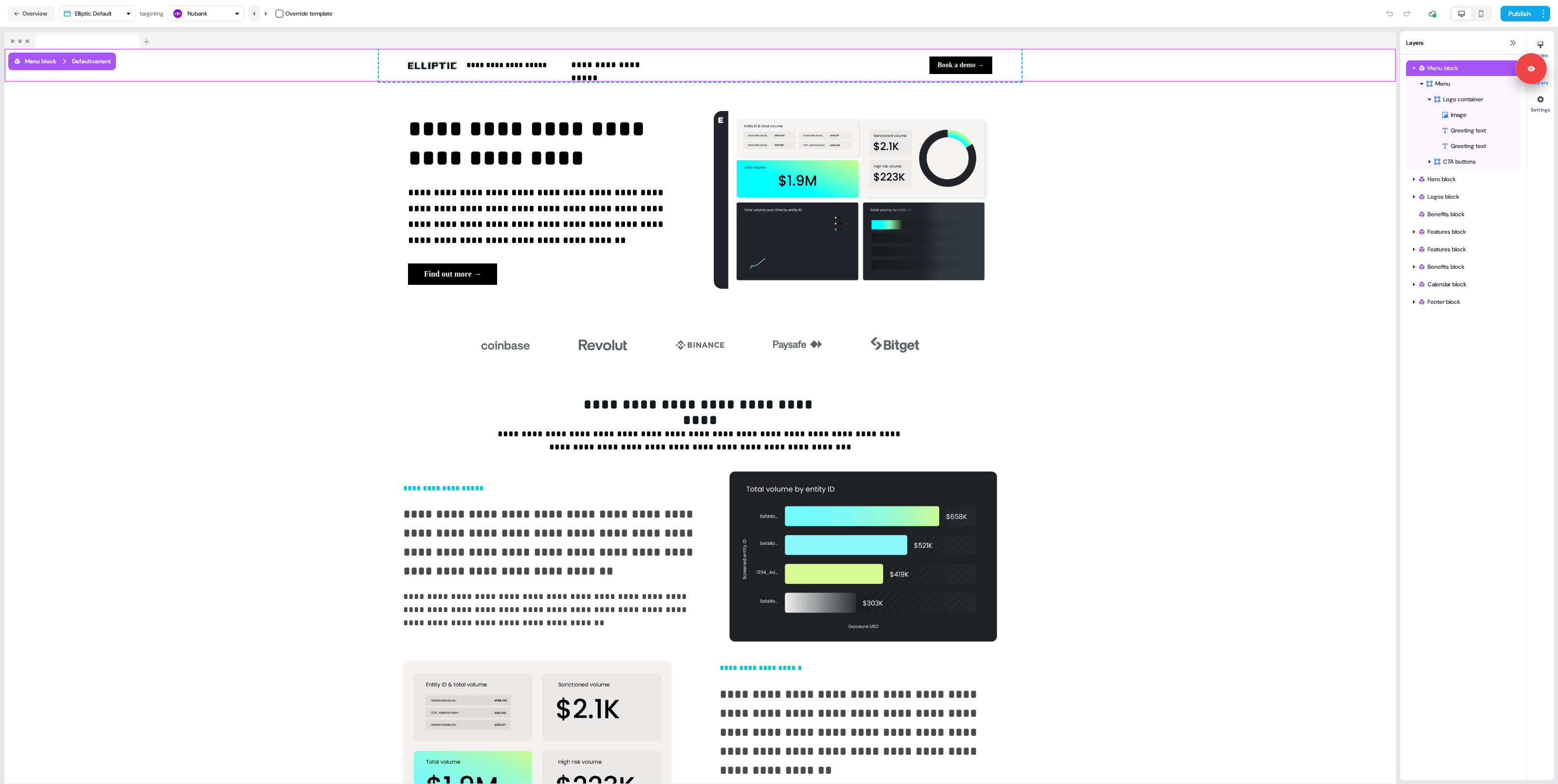
click at [255, 12] on icon at bounding box center [254, 13] width 2 height 4
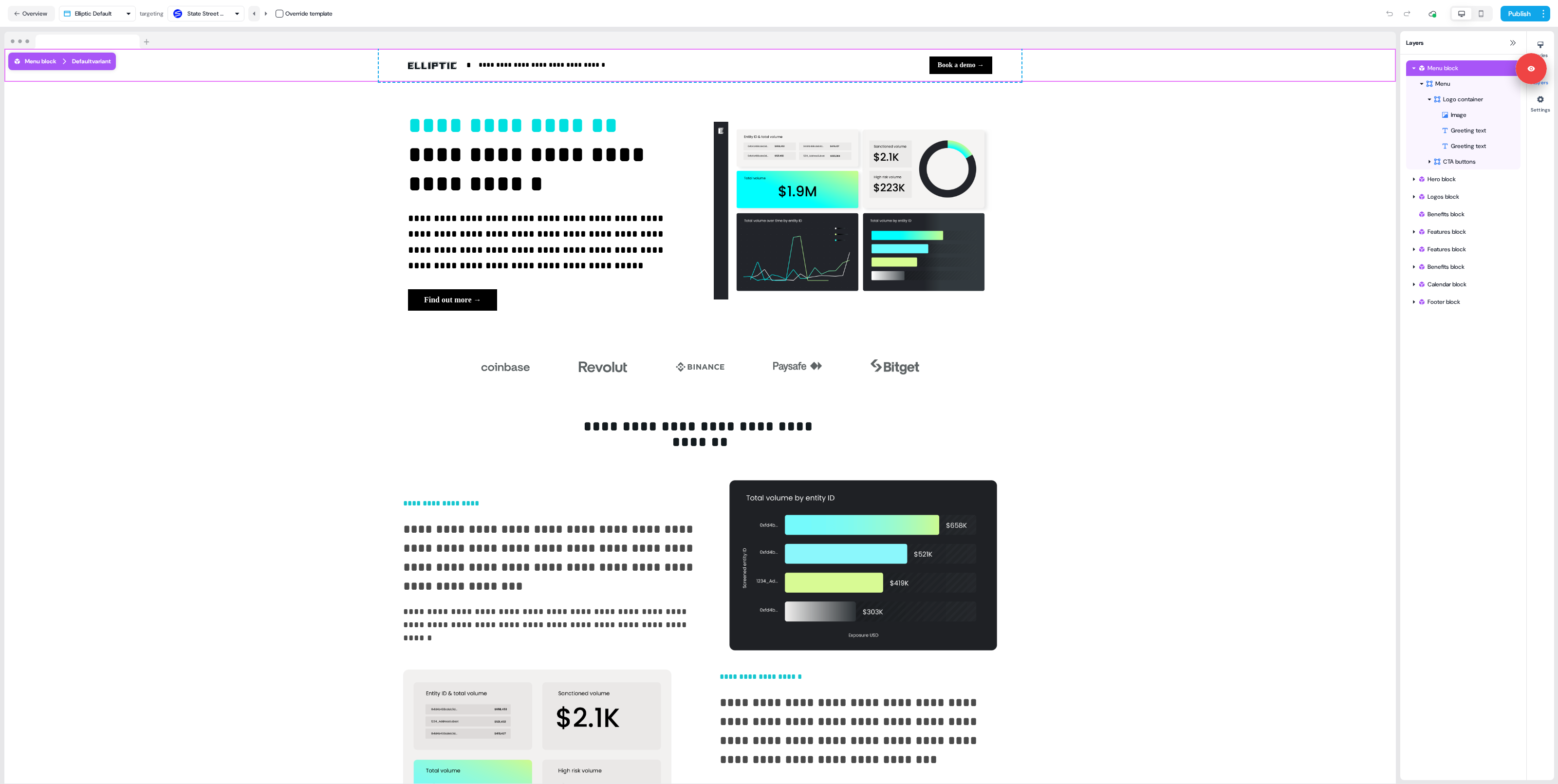
click at [255, 12] on icon at bounding box center [254, 13] width 2 height 4
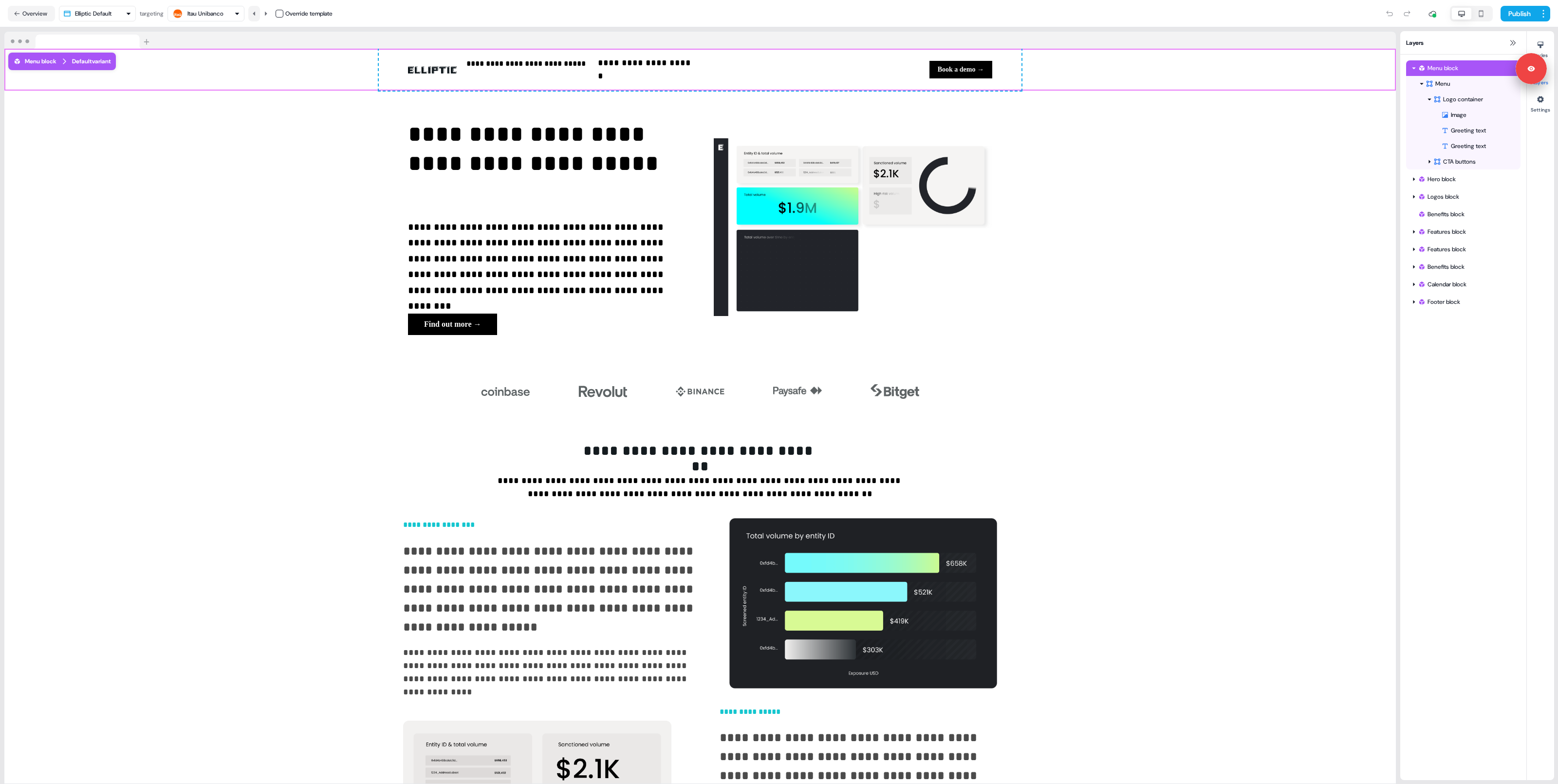
click at [255, 12] on icon at bounding box center [254, 13] width 2 height 4
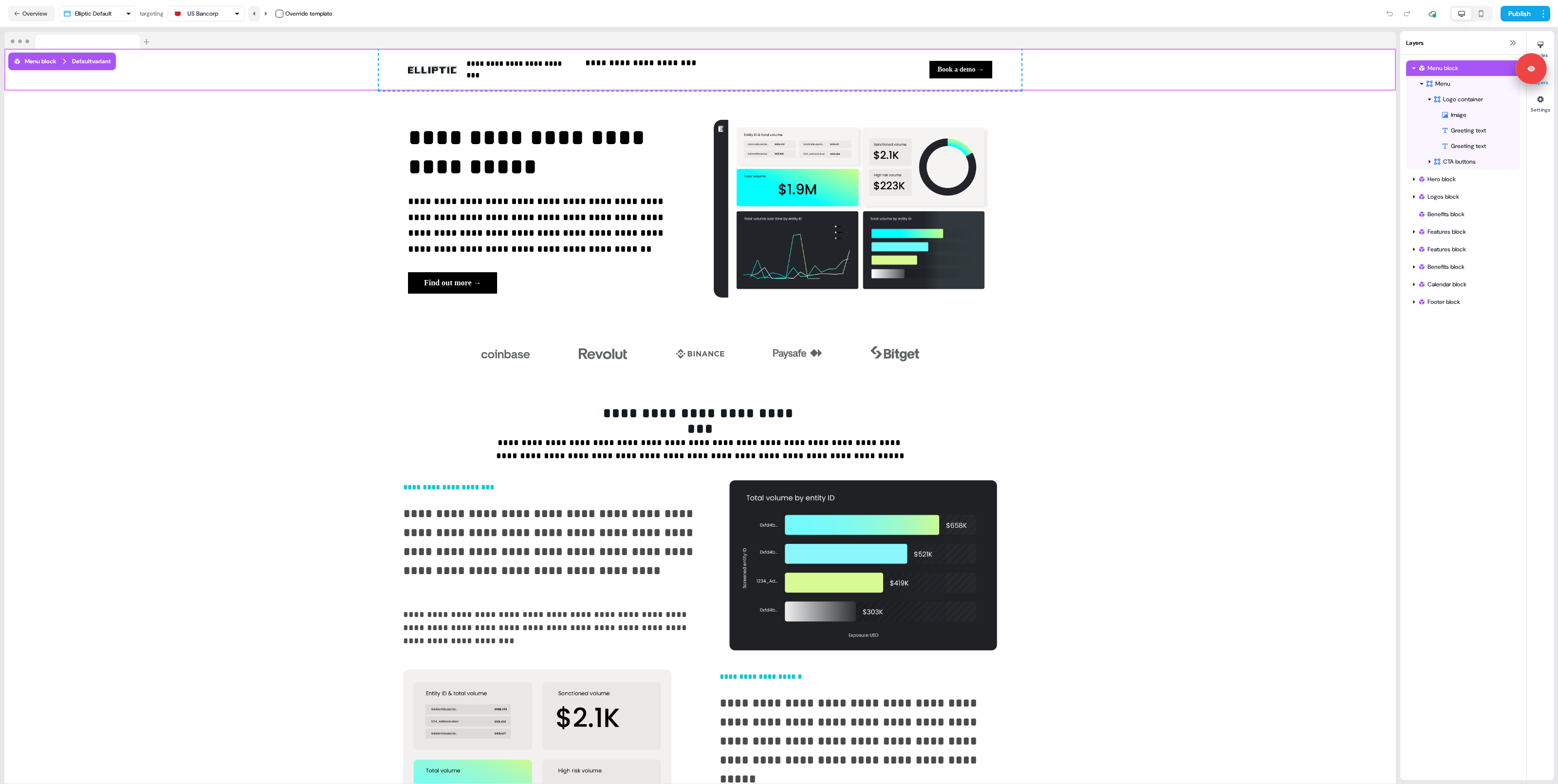
click at [255, 12] on icon at bounding box center [254, 13] width 2 height 4
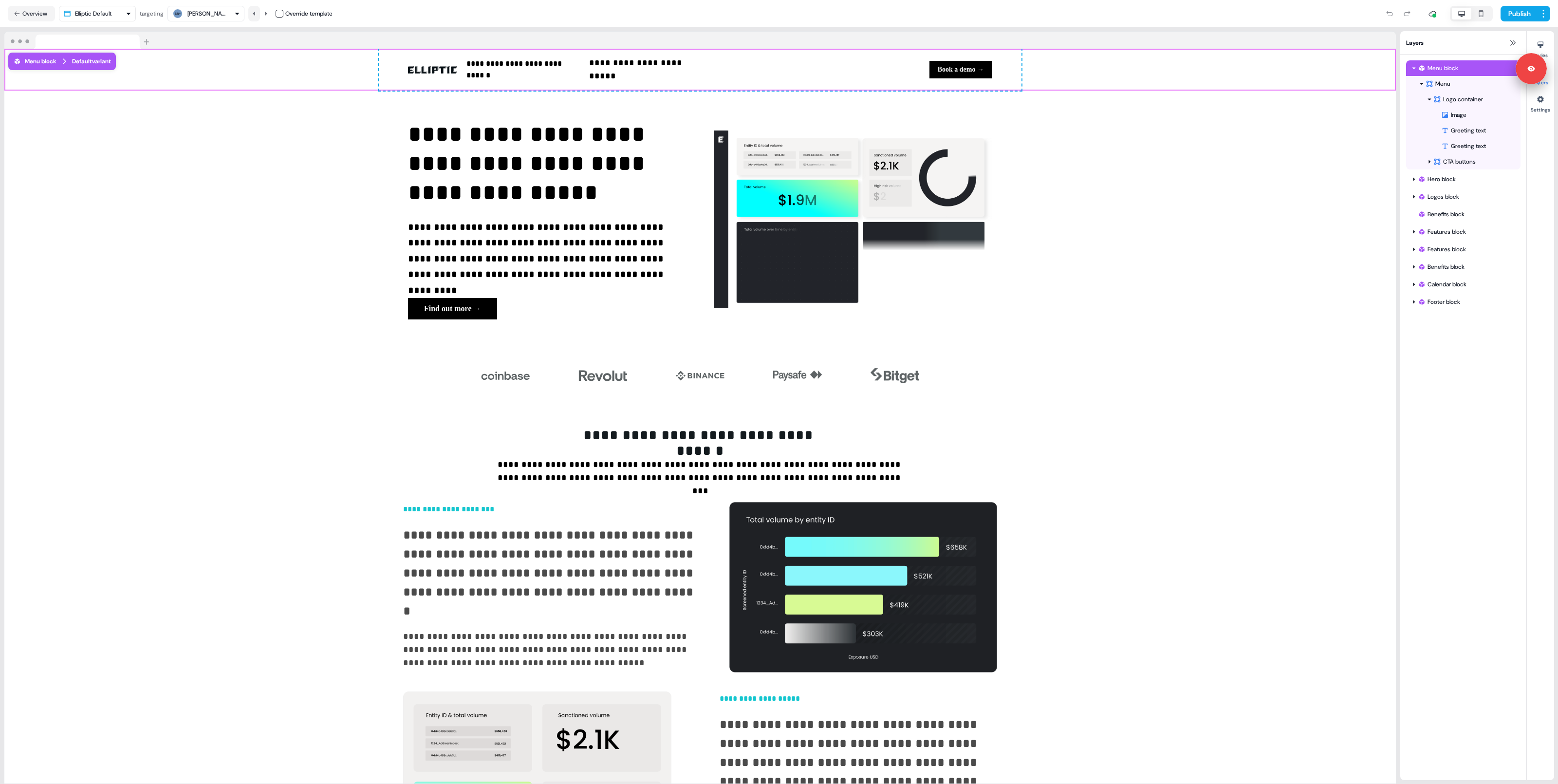
click at [255, 12] on icon at bounding box center [254, 13] width 2 height 4
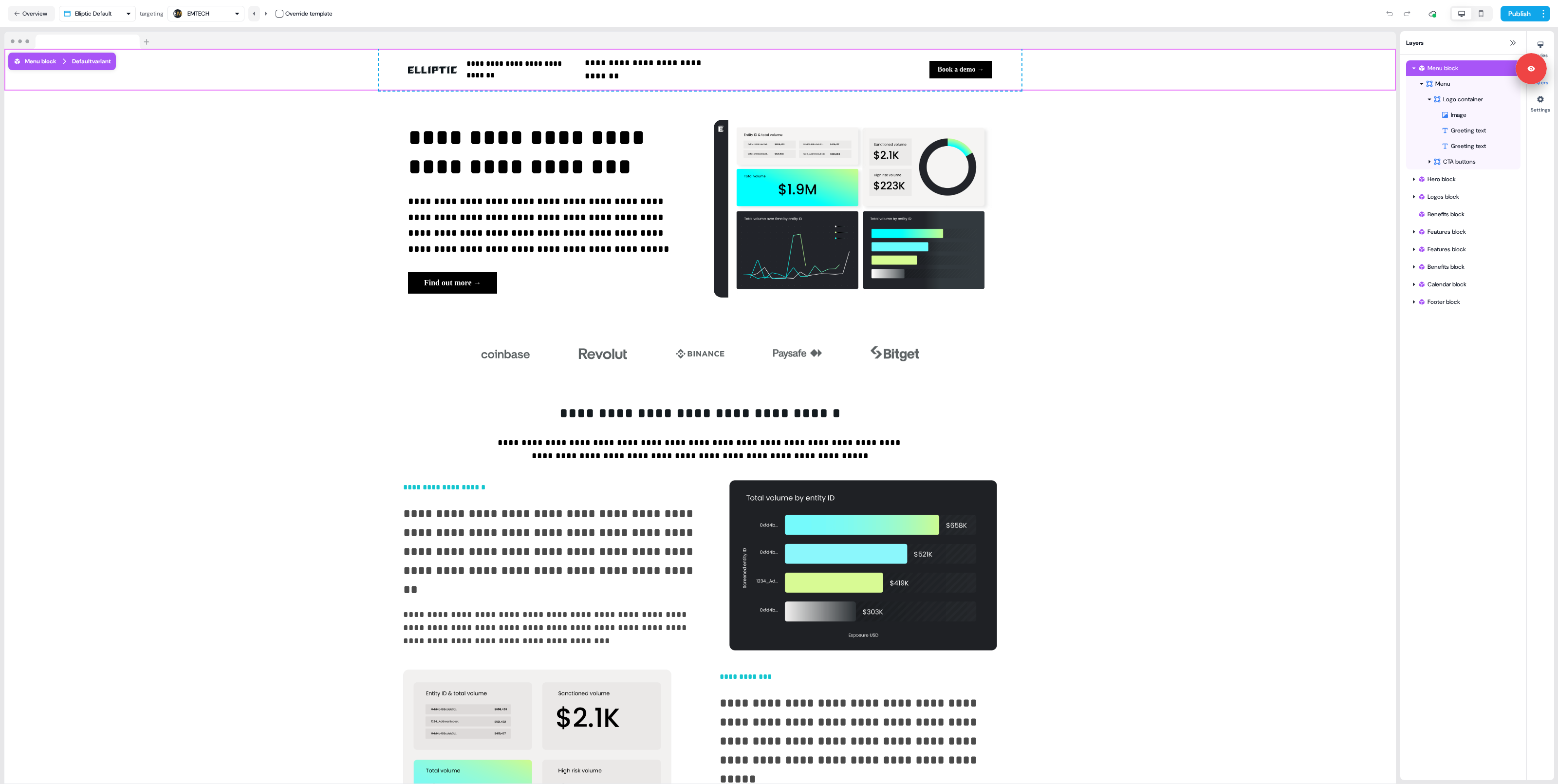
click at [255, 12] on icon at bounding box center [254, 13] width 2 height 4
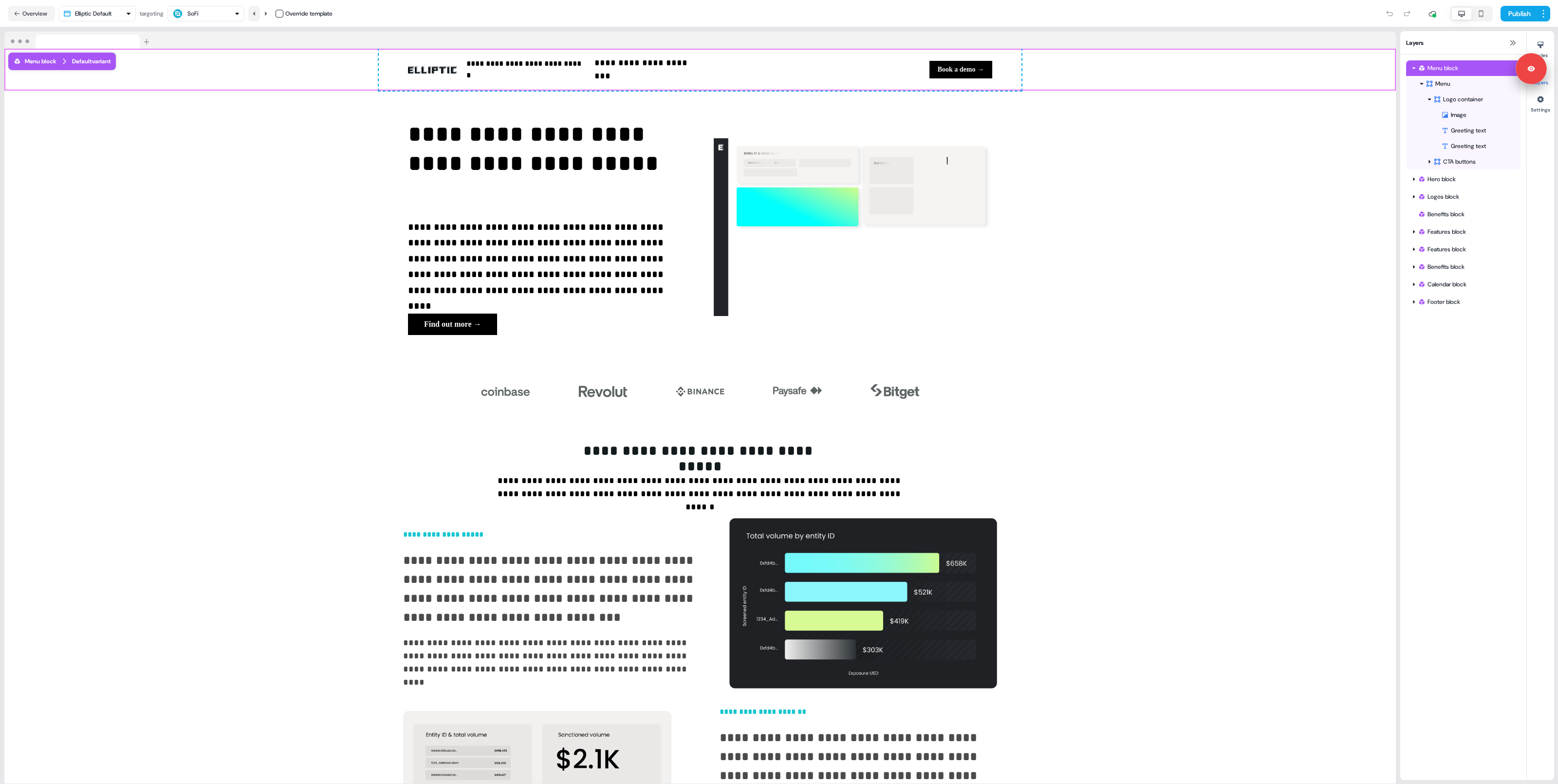
click at [255, 12] on icon at bounding box center [254, 13] width 2 height 4
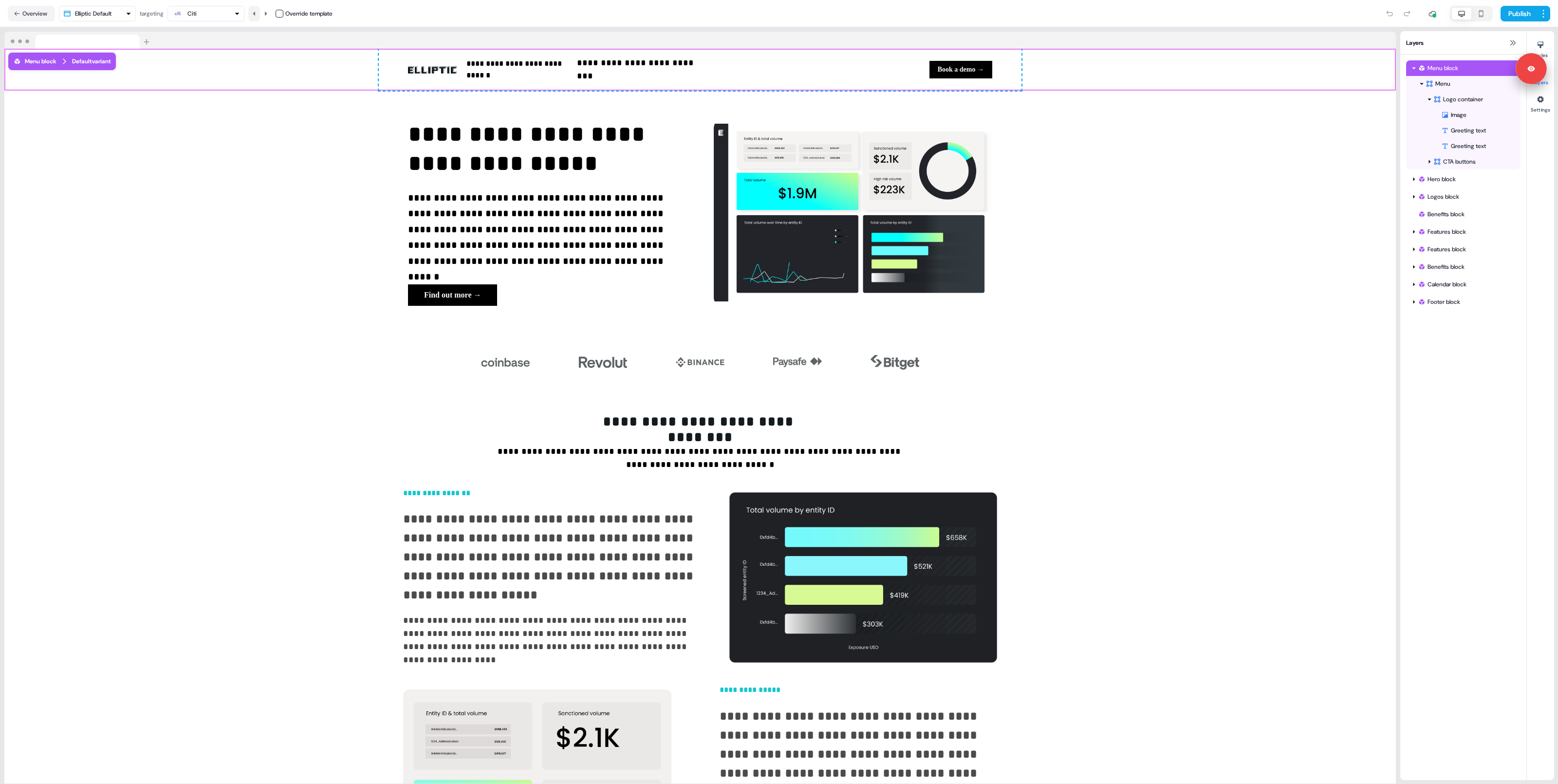
click at [255, 12] on icon at bounding box center [254, 13] width 2 height 4
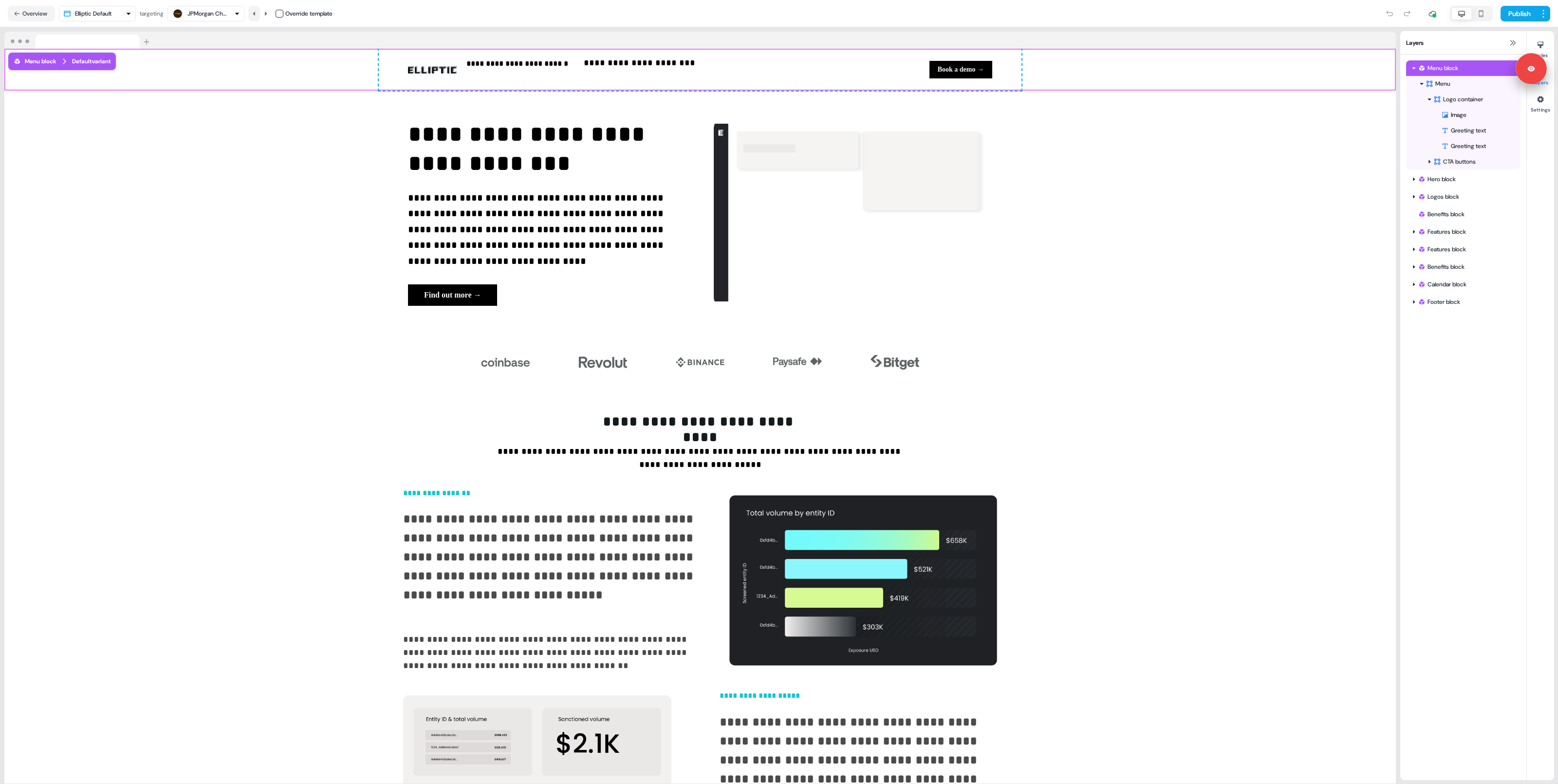
click at [255, 12] on icon at bounding box center [254, 13] width 2 height 4
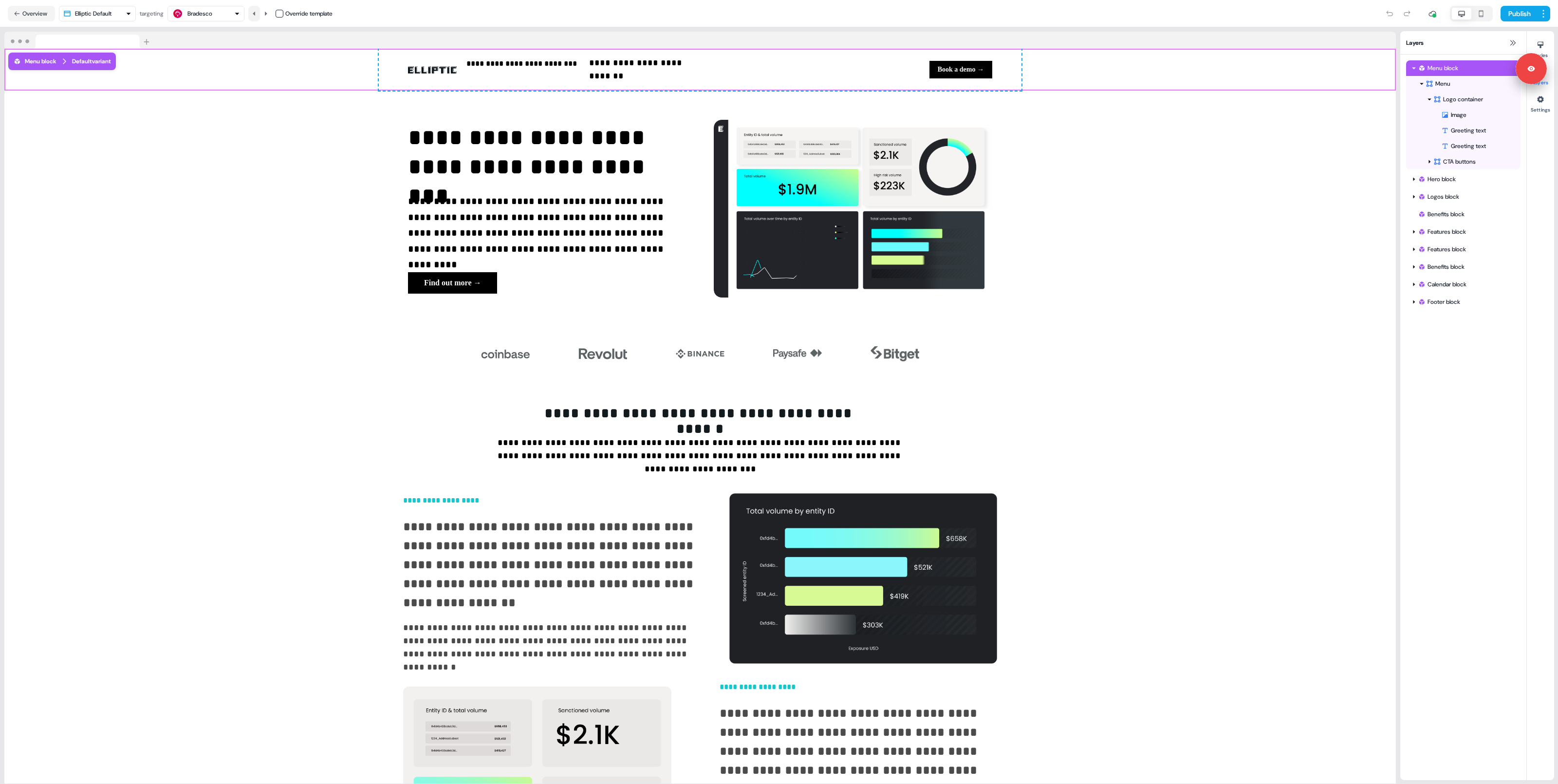
click at [255, 12] on icon at bounding box center [254, 13] width 2 height 4
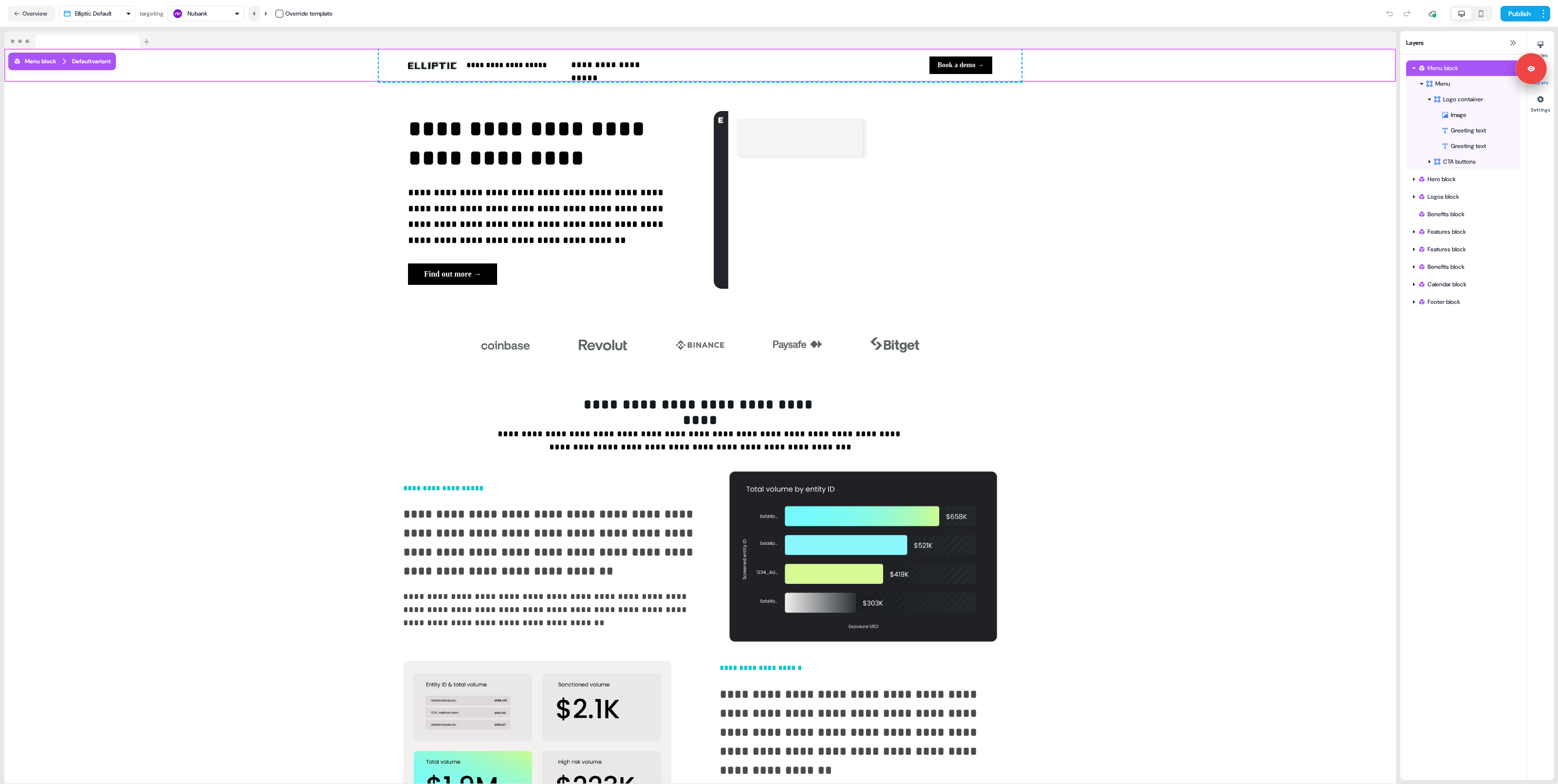
click at [255, 12] on icon at bounding box center [254, 13] width 2 height 4
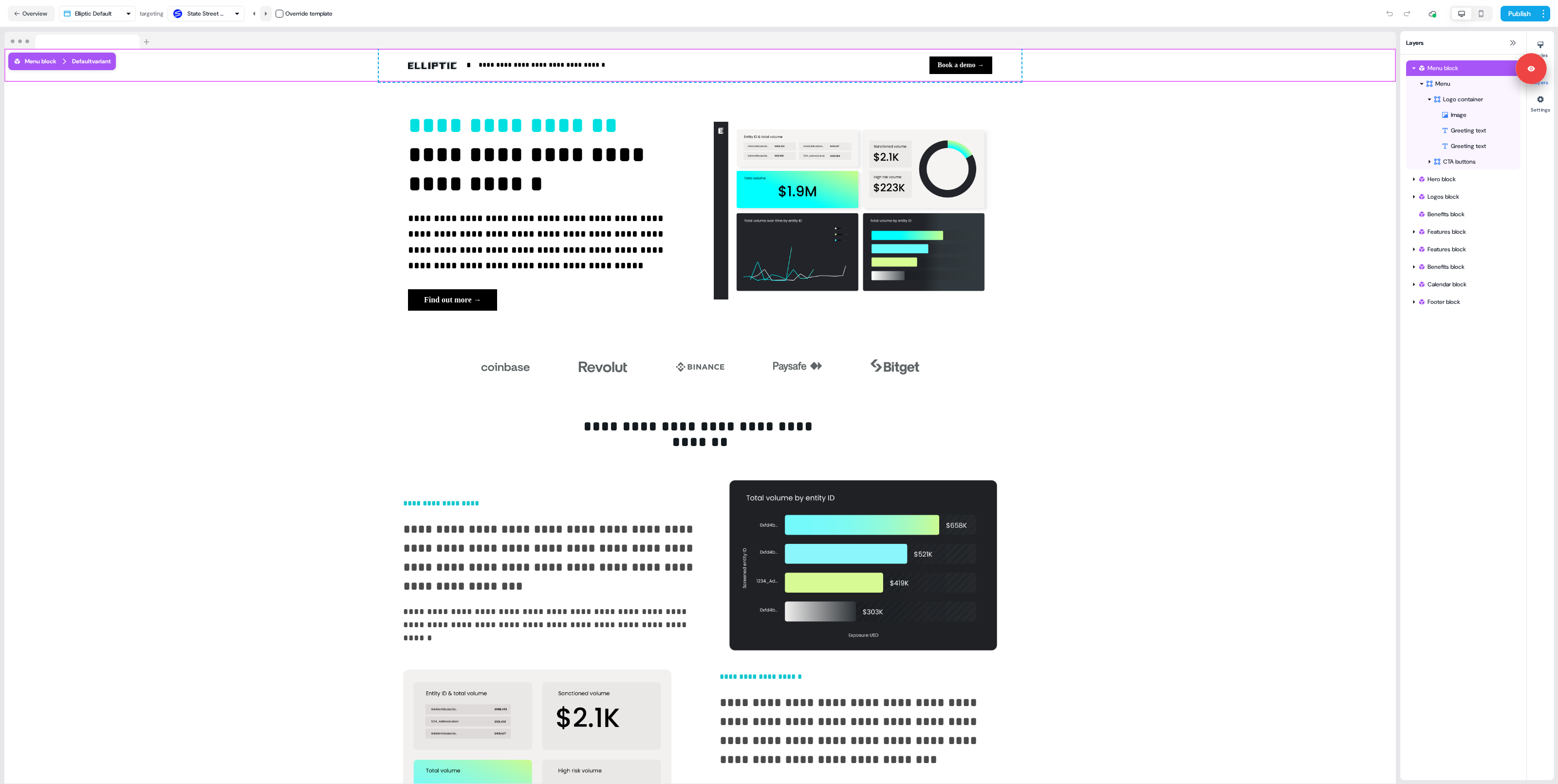
click at [268, 13] on icon at bounding box center [265, 13] width 2 height 4
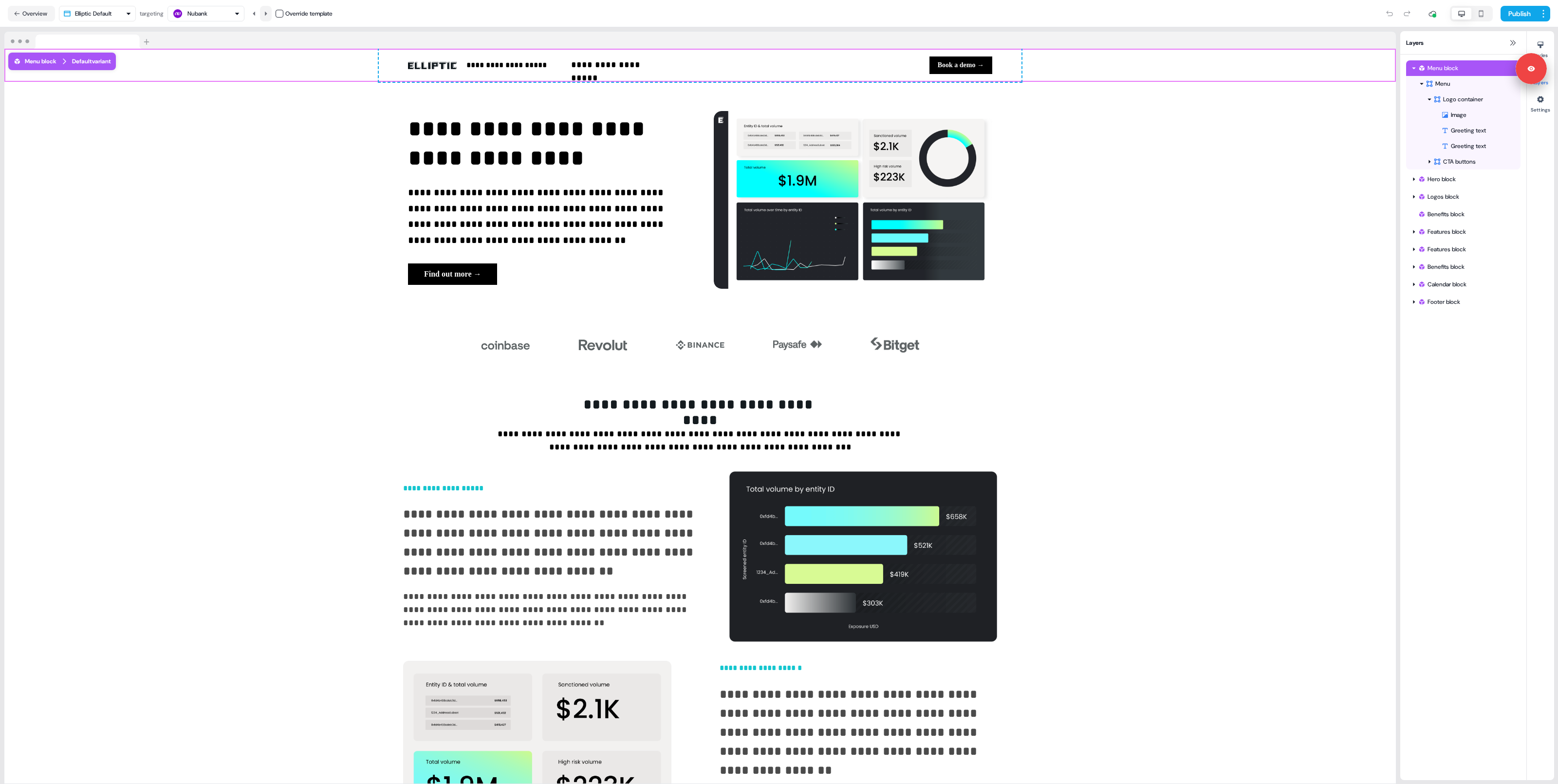
click at [268, 13] on icon at bounding box center [265, 13] width 2 height 4
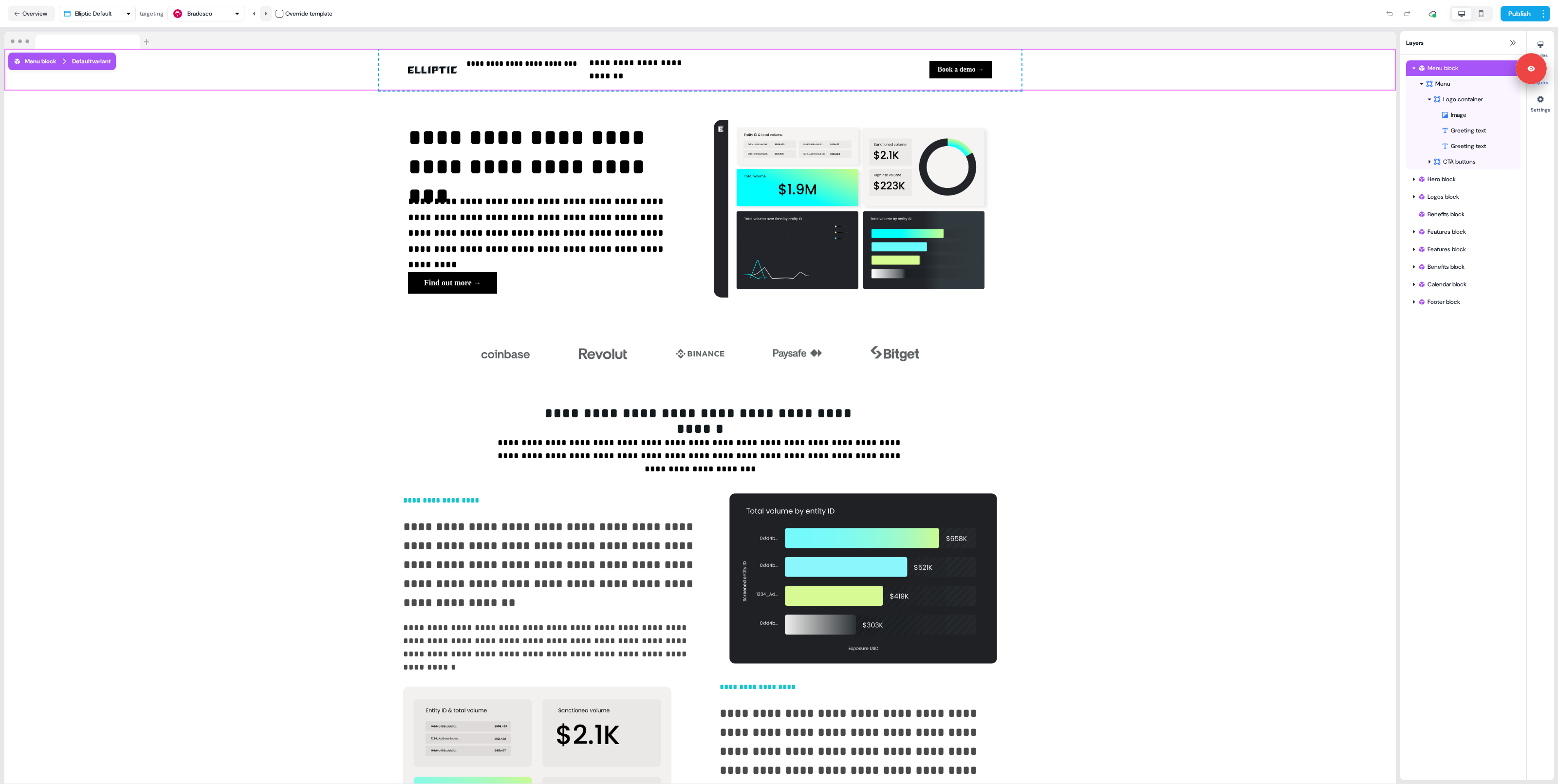
click at [268, 13] on icon at bounding box center [265, 13] width 2 height 4
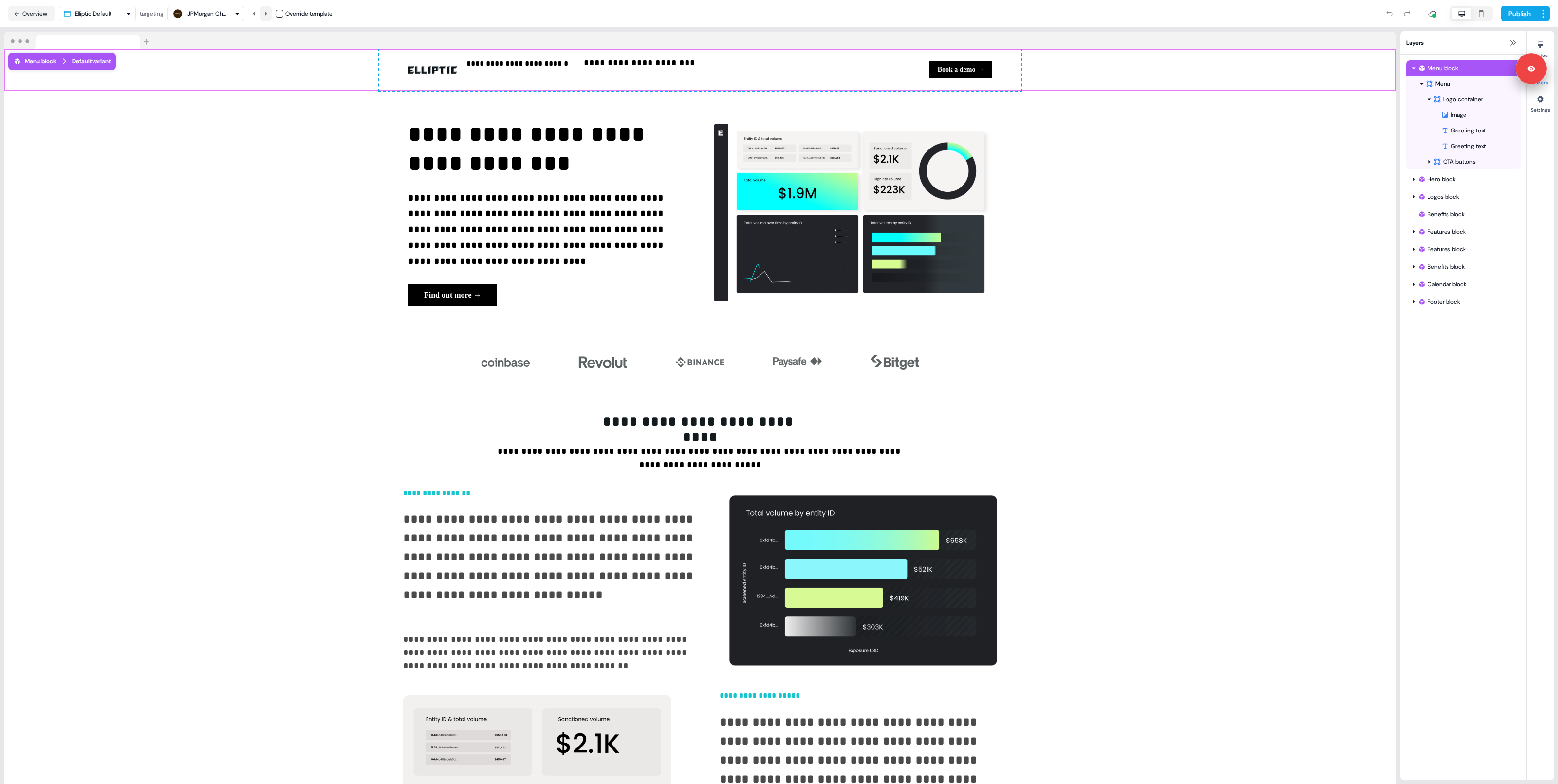
click at [268, 13] on icon at bounding box center [265, 13] width 2 height 4
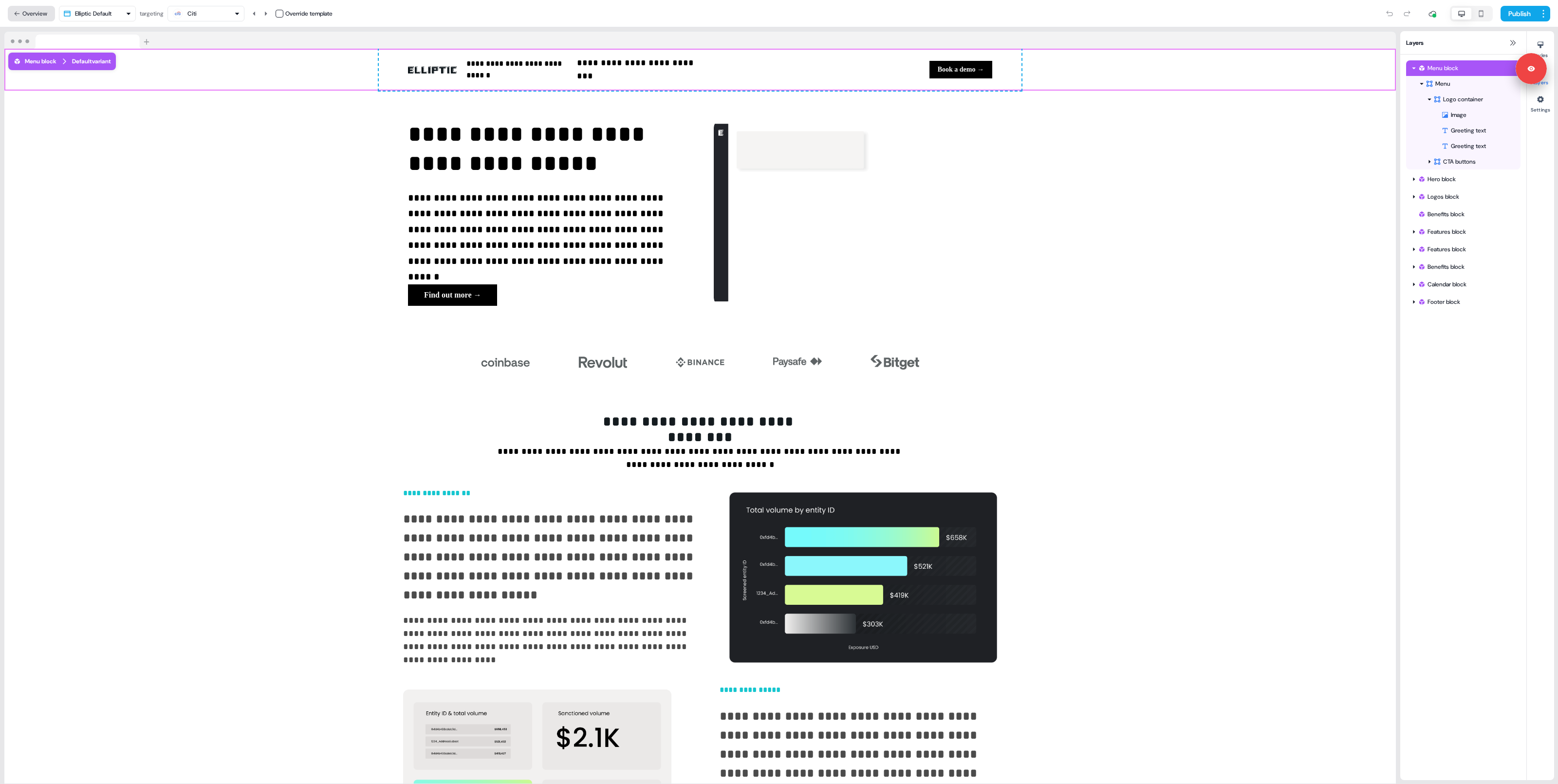
click at [28, 8] on button "Overview" at bounding box center [32, 13] width 47 height 15
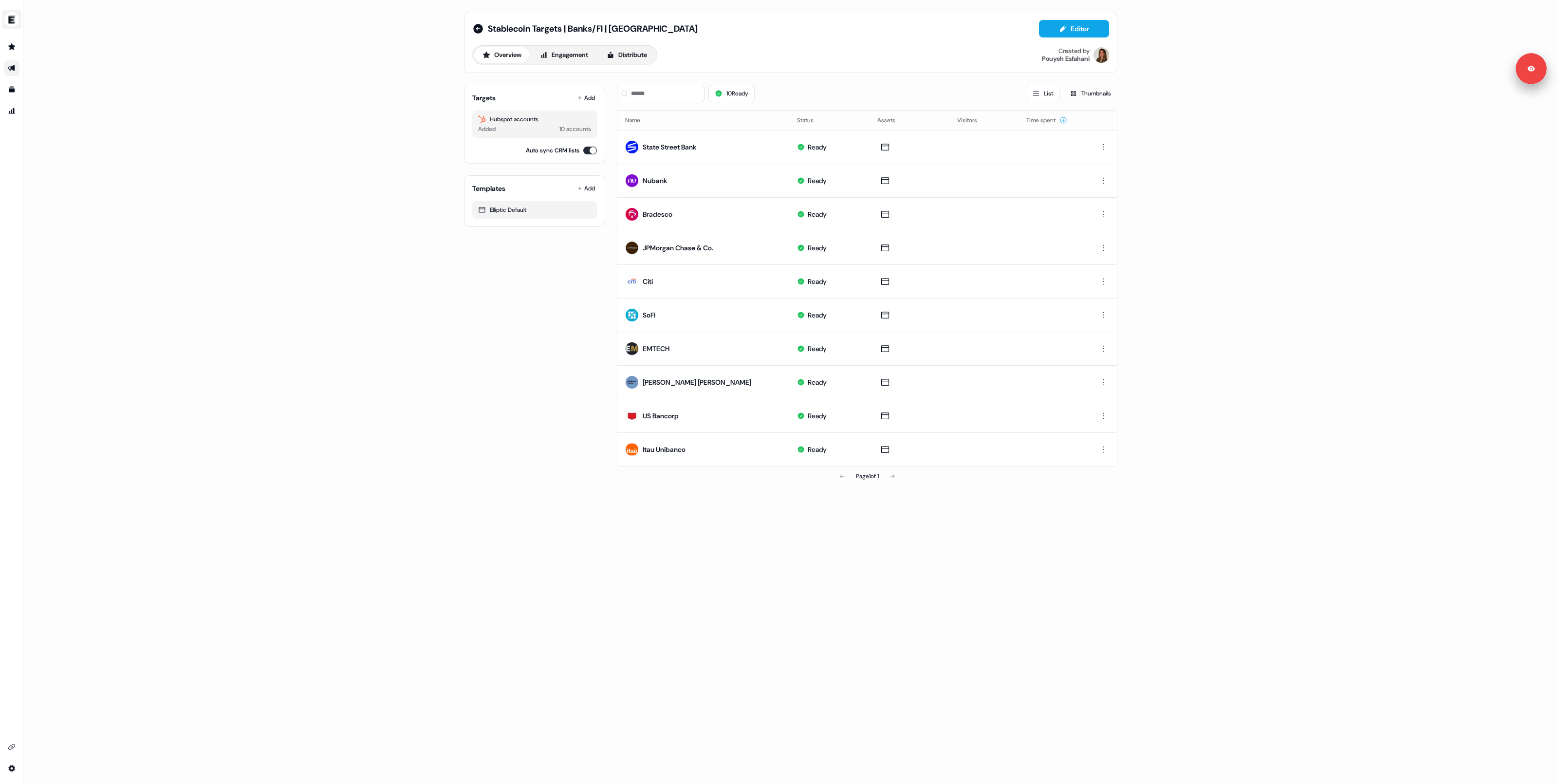
click at [10, 18] on img "side nav menu" at bounding box center [11, 19] width 15 height 15
click at [48, 85] on div "Logout" at bounding box center [50, 81] width 93 height 18
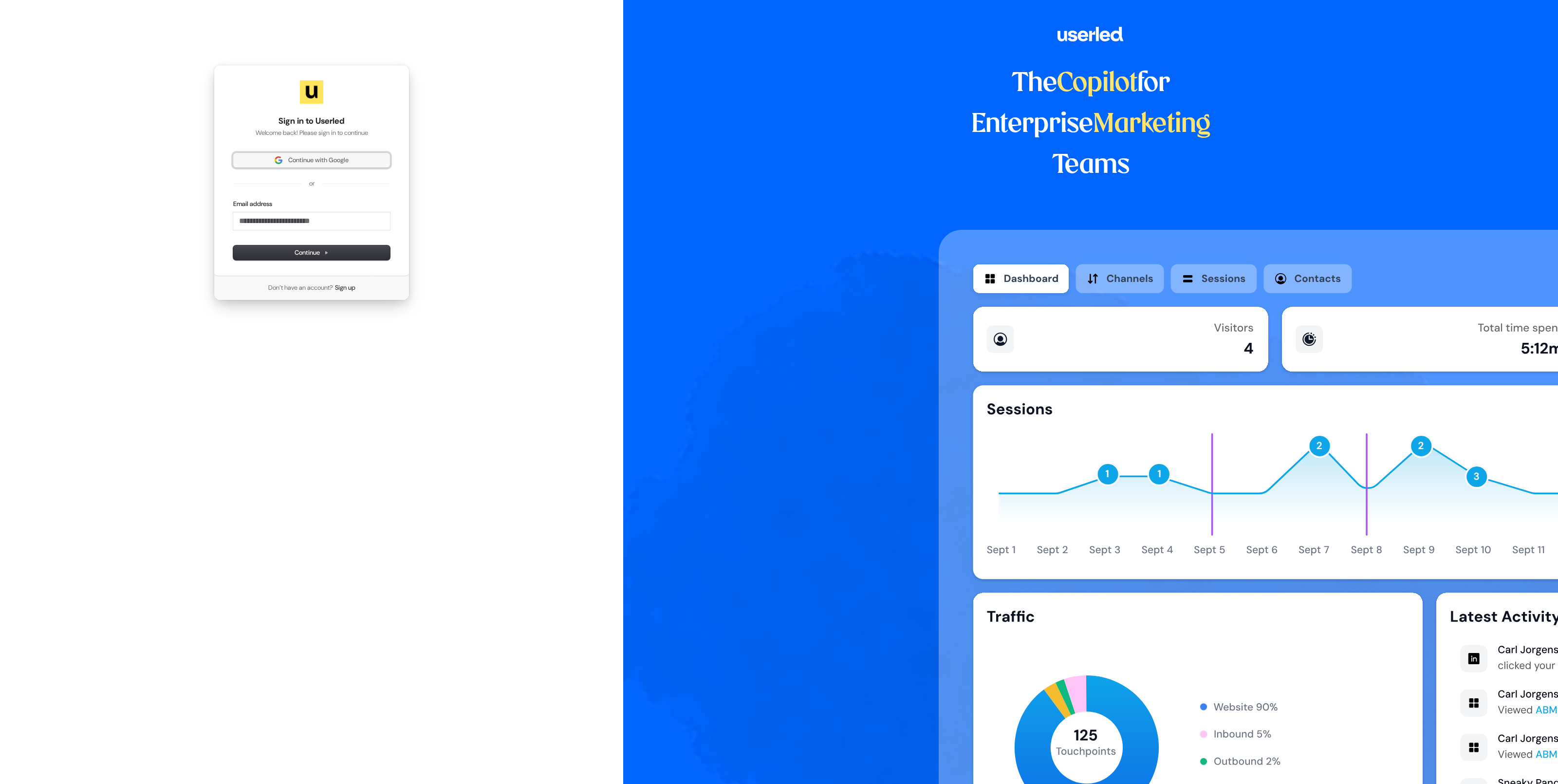
click at [275, 158] on img at bounding box center [279, 160] width 8 height 8
